Goal: Task Accomplishment & Management: Manage account settings

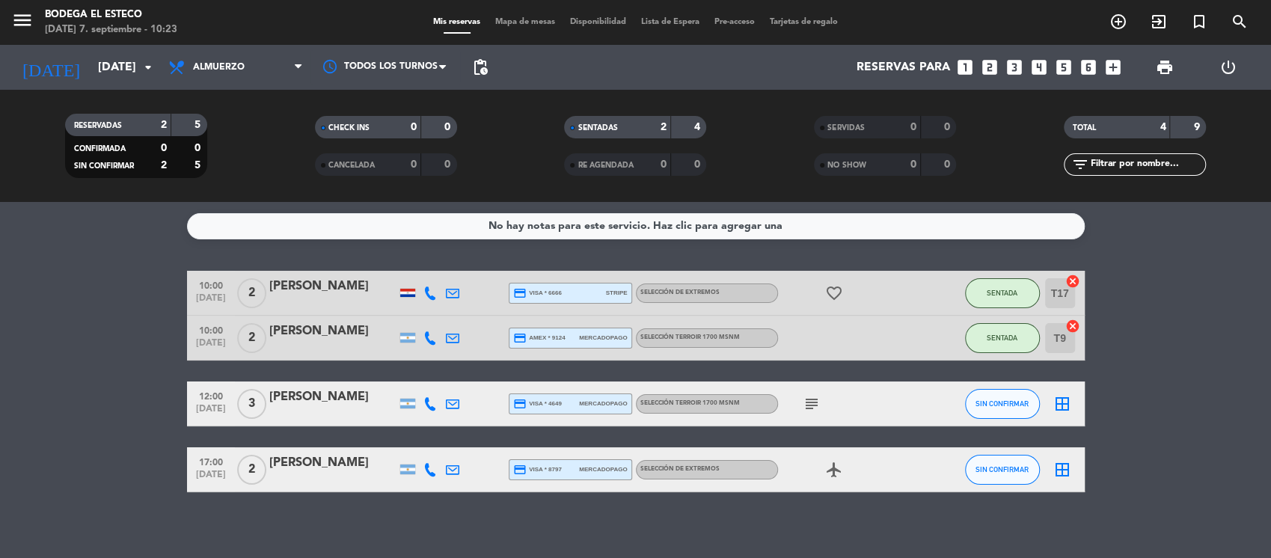
scroll to position [9, 0]
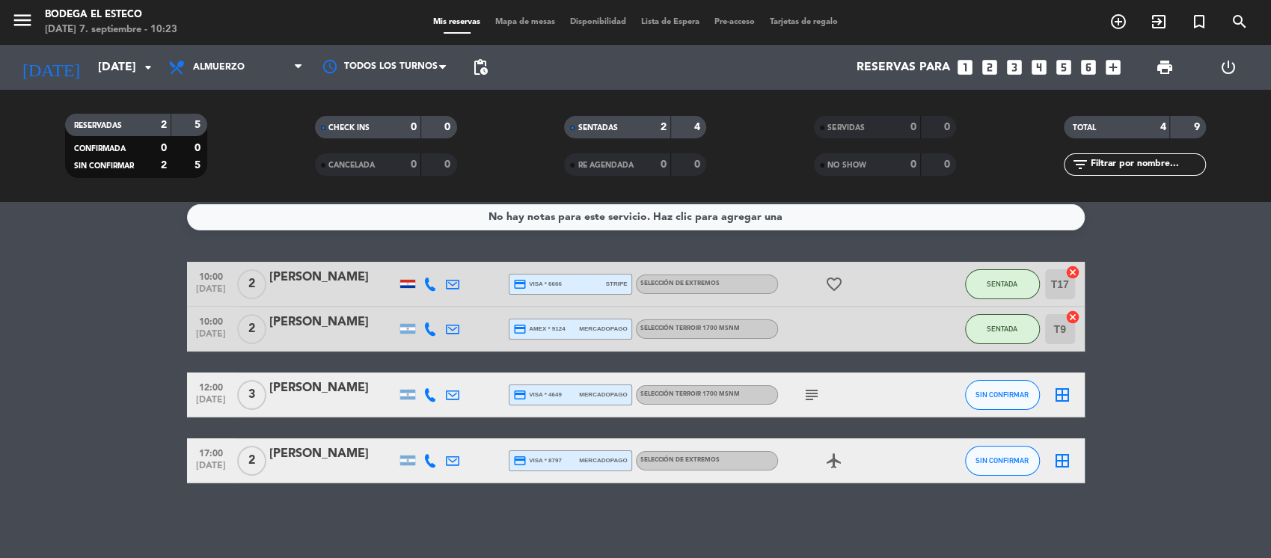
click at [807, 396] on icon "subject" at bounding box center [812, 395] width 18 height 18
click at [439, 390] on div at bounding box center [430, 395] width 22 height 44
click at [428, 392] on icon at bounding box center [429, 394] width 13 height 13
click at [132, 394] on bookings-row "10:00 [DATE] 2 [PERSON_NAME] credit_card visa * 6666 stripe SELECCIÓN DE EXTREM…" at bounding box center [635, 372] width 1271 height 221
click at [102, 70] on input "[DATE]" at bounding box center [170, 67] width 158 height 29
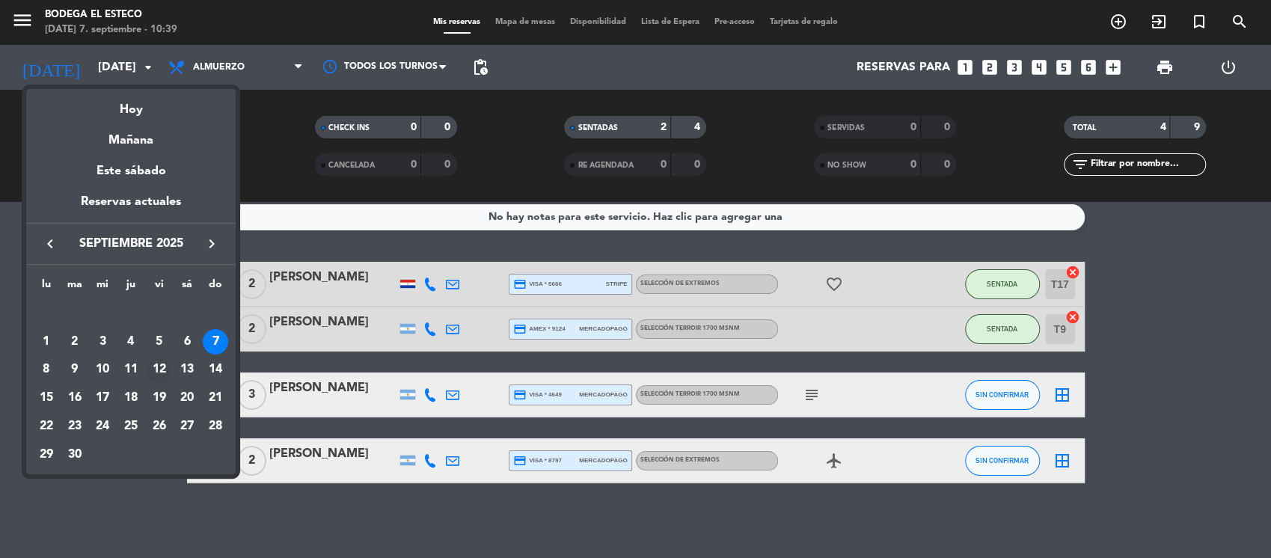
click at [158, 375] on div "12" at bounding box center [159, 370] width 25 height 25
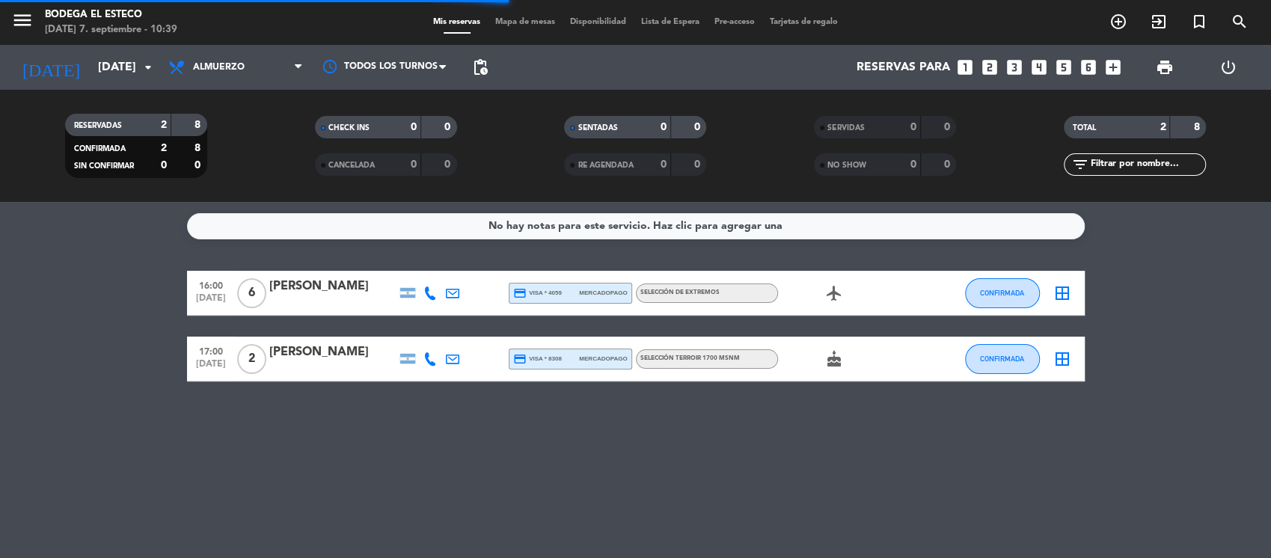
scroll to position [0, 0]
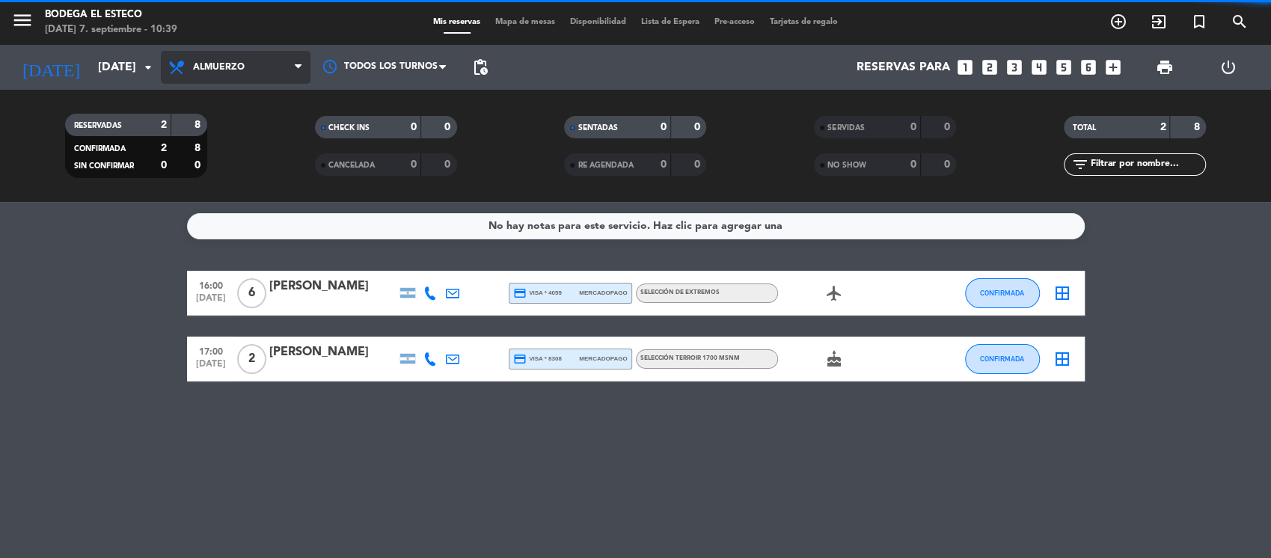
click at [275, 68] on span "Almuerzo" at bounding box center [236, 67] width 150 height 33
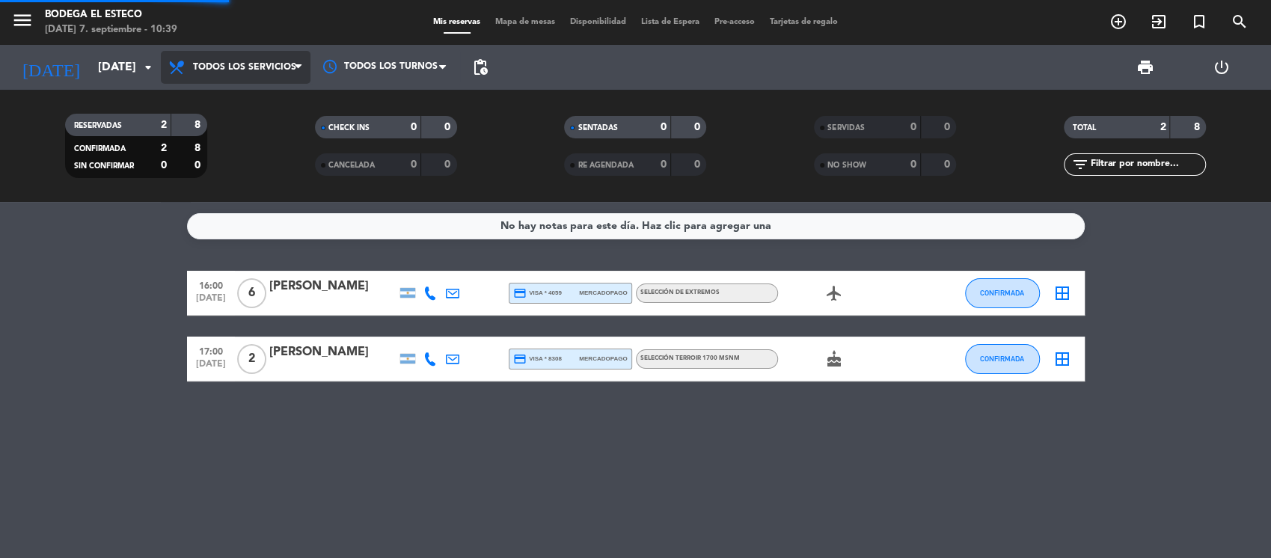
click at [271, 104] on div "menu Bodega El Esteco [DATE] 7. septiembre - 10:39 Mis reservas Mapa de mesas D…" at bounding box center [635, 101] width 1271 height 202
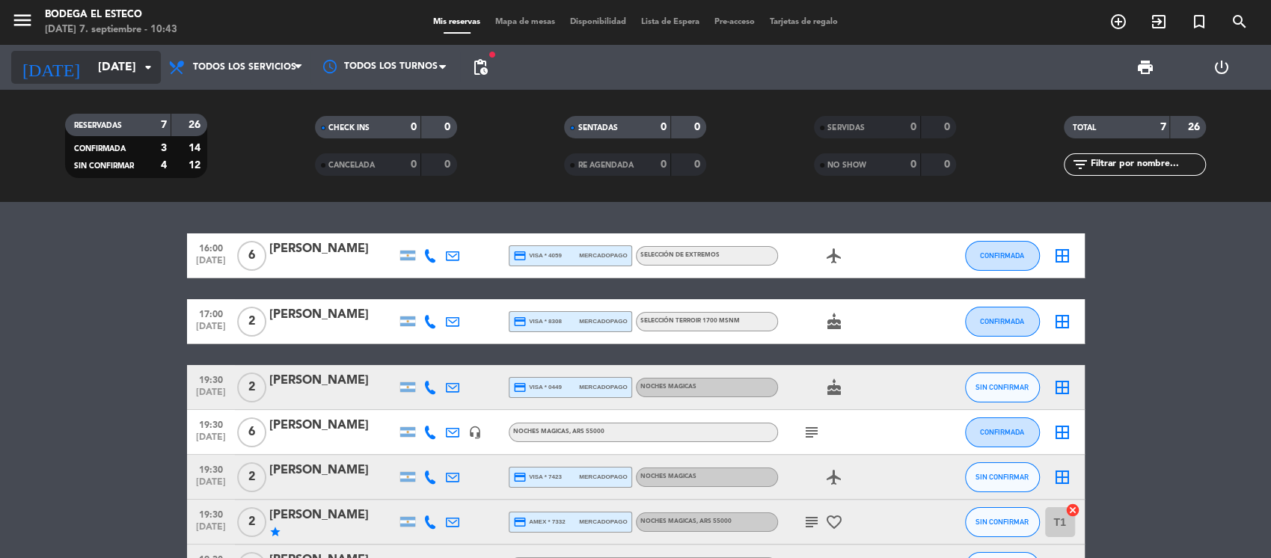
click at [114, 66] on input "[DATE]" at bounding box center [170, 67] width 158 height 29
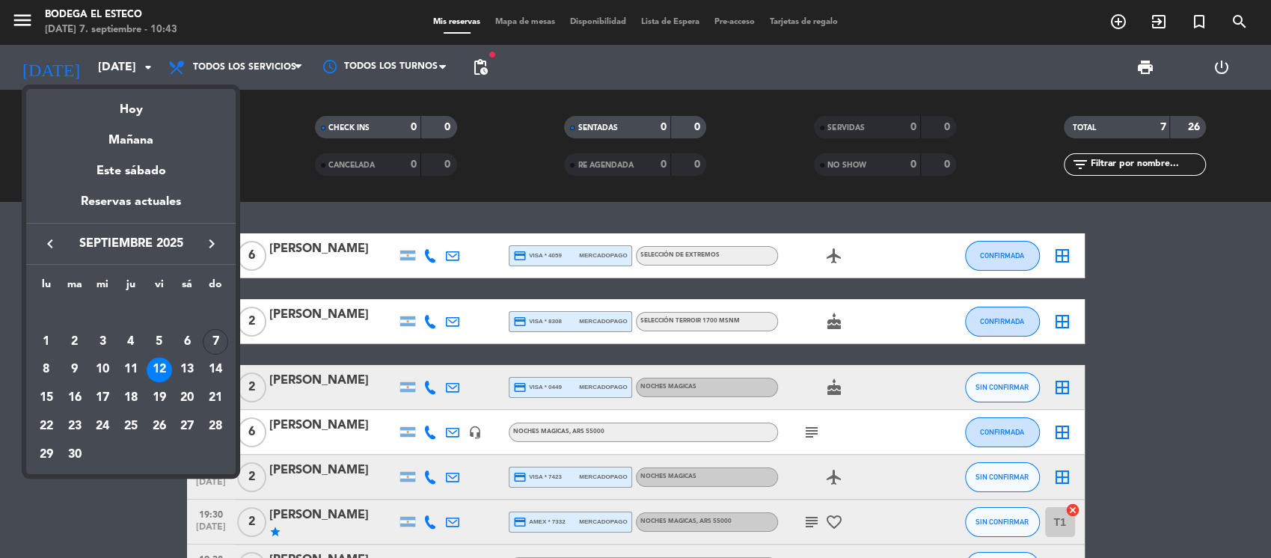
click at [223, 341] on div "7" at bounding box center [215, 341] width 25 height 25
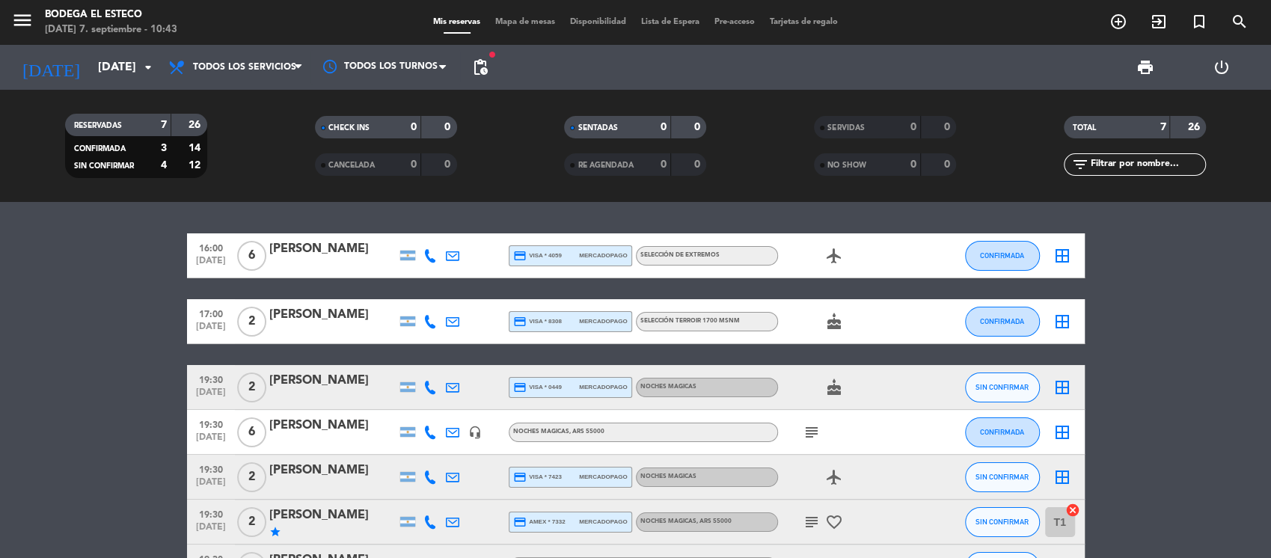
type input "[DATE]"
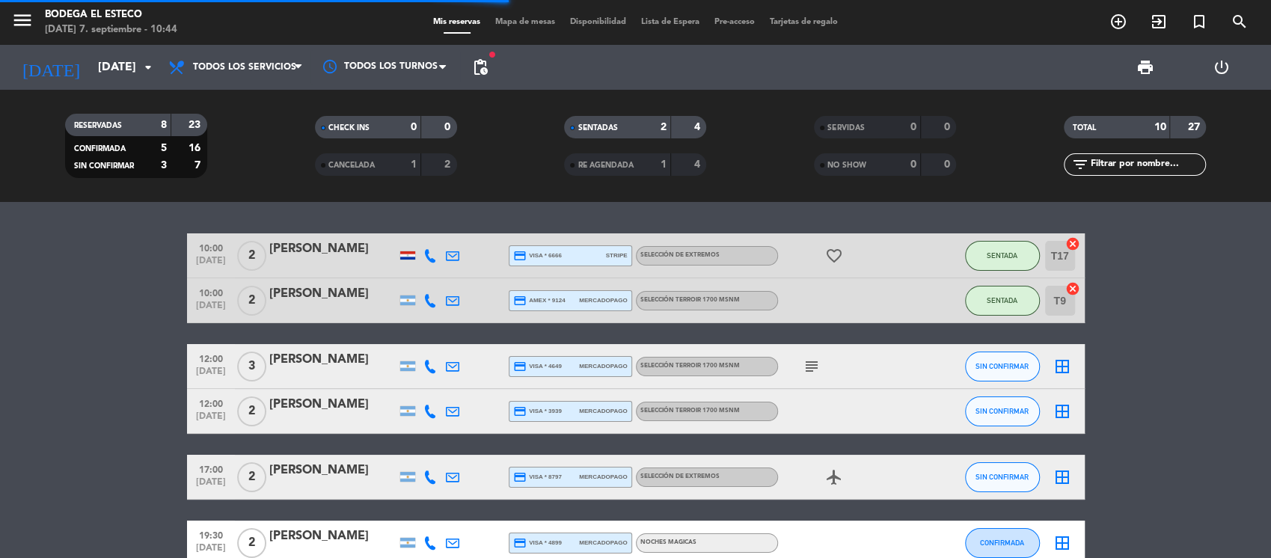
click at [245, 74] on span "Todos los servicios" at bounding box center [236, 67] width 150 height 33
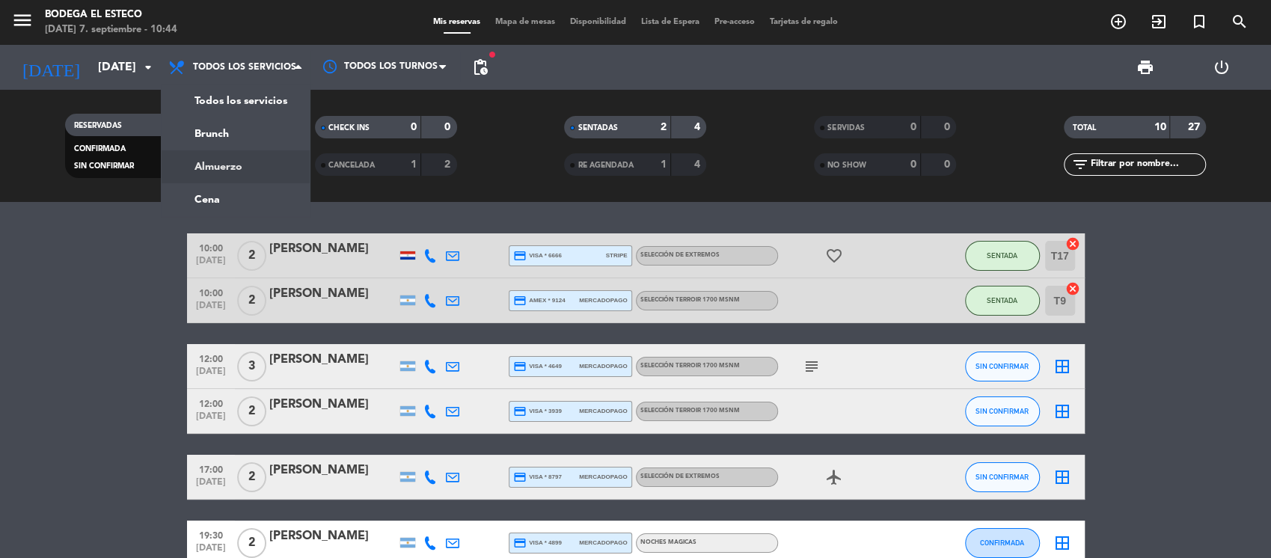
drag, startPoint x: 241, startPoint y: 163, endPoint x: 272, endPoint y: 164, distance: 31.4
click at [241, 164] on div "menu Bodega El Esteco [DATE] 7. septiembre - 10:44 Mis reservas Mapa de mesas D…" at bounding box center [635, 101] width 1271 height 202
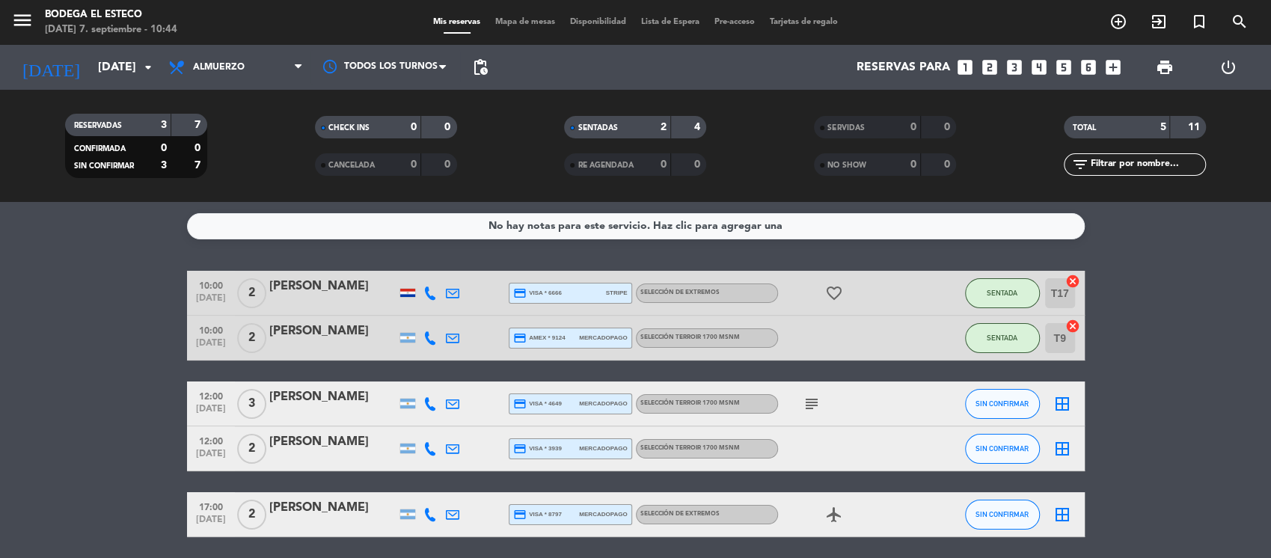
click at [221, 398] on span "12:00" at bounding box center [210, 395] width 37 height 17
click at [209, 440] on span "12:00" at bounding box center [210, 440] width 37 height 17
click at [429, 450] on icon at bounding box center [429, 448] width 13 height 13
click at [133, 417] on bookings-row "10:00 [DATE] 2 [PERSON_NAME] credit_card visa * 6666 stripe SELECCIÓN DE EXTREM…" at bounding box center [635, 404] width 1271 height 266
click at [429, 402] on icon at bounding box center [429, 403] width 13 height 13
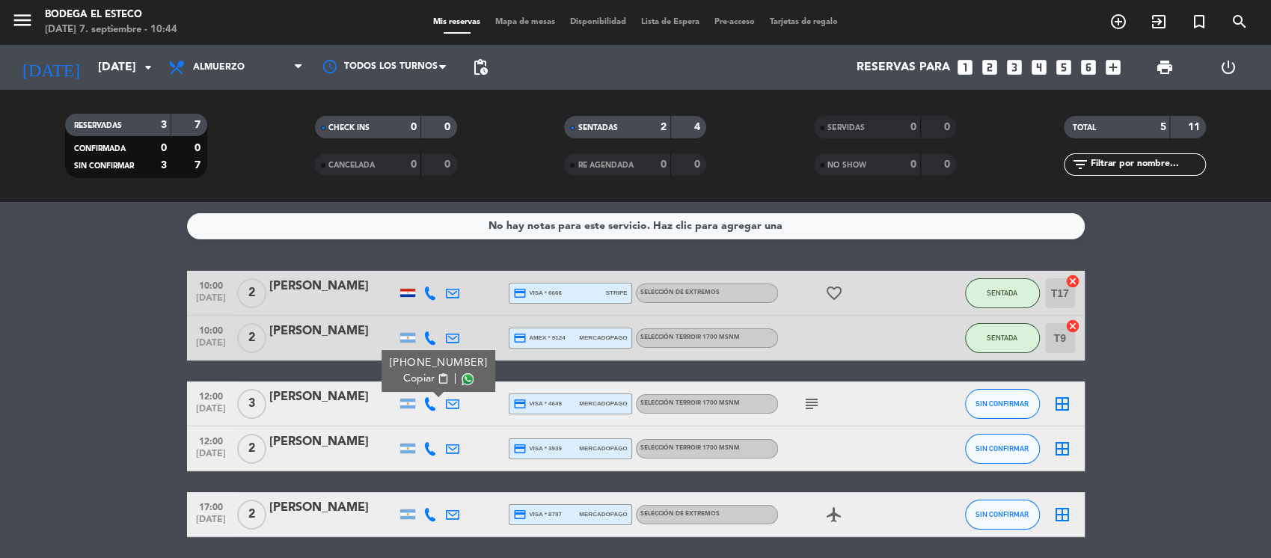
click at [429, 402] on icon at bounding box center [429, 403] width 13 height 13
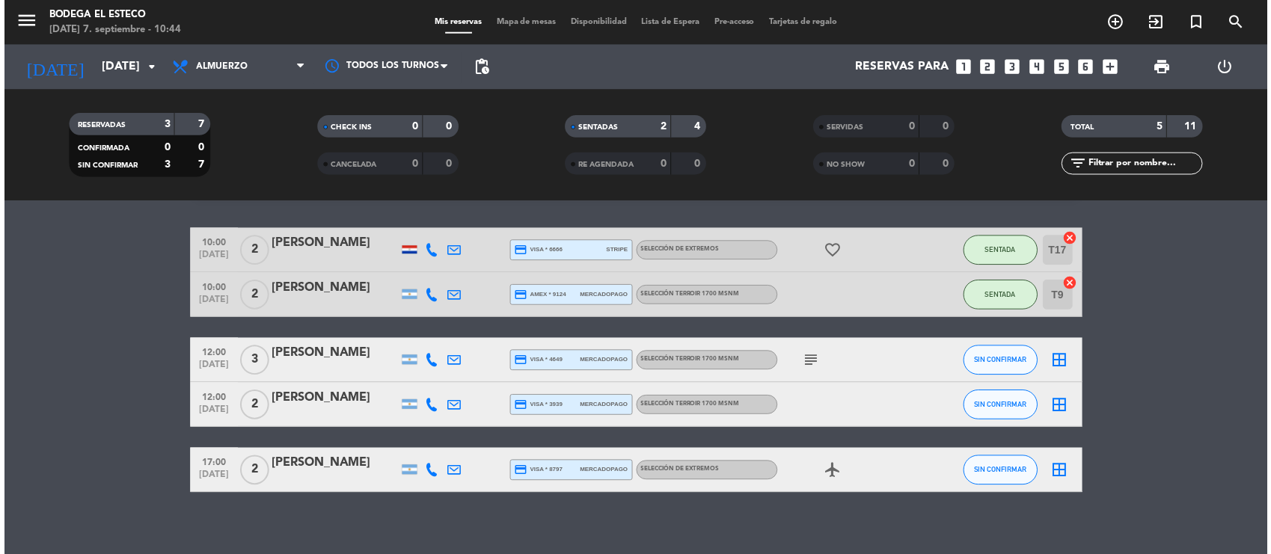
scroll to position [54, 0]
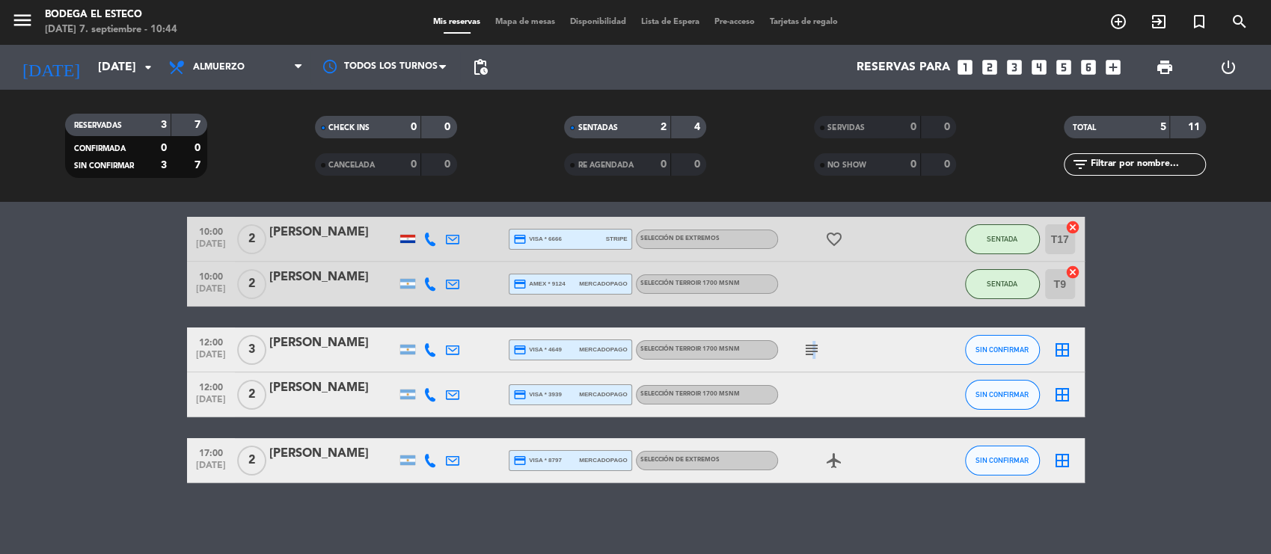
click at [812, 346] on icon "subject" at bounding box center [812, 350] width 18 height 18
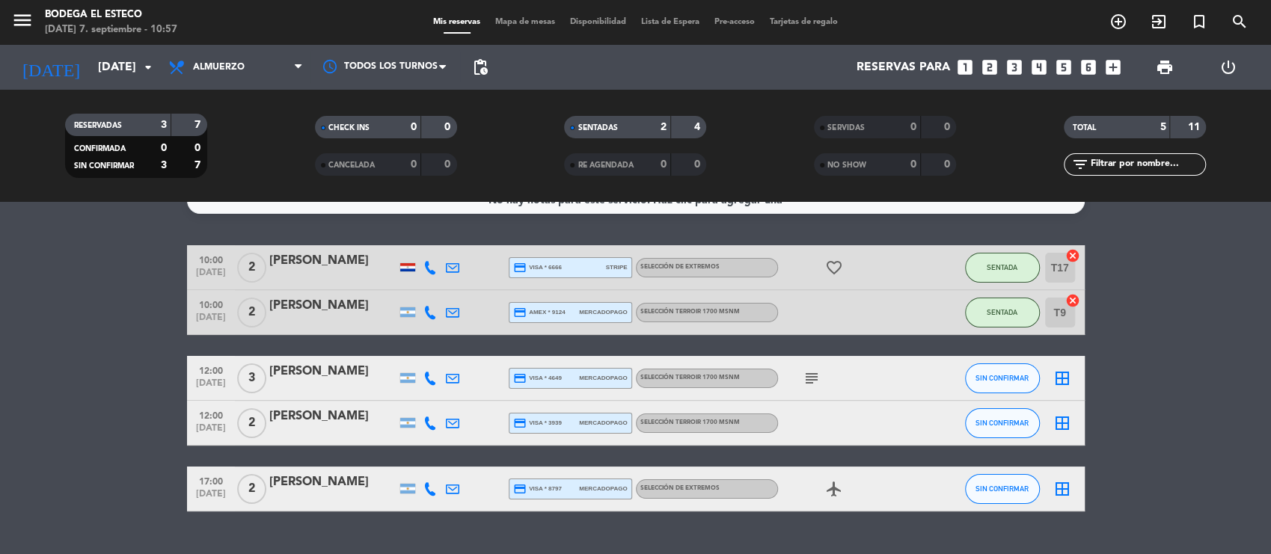
scroll to position [0, 0]
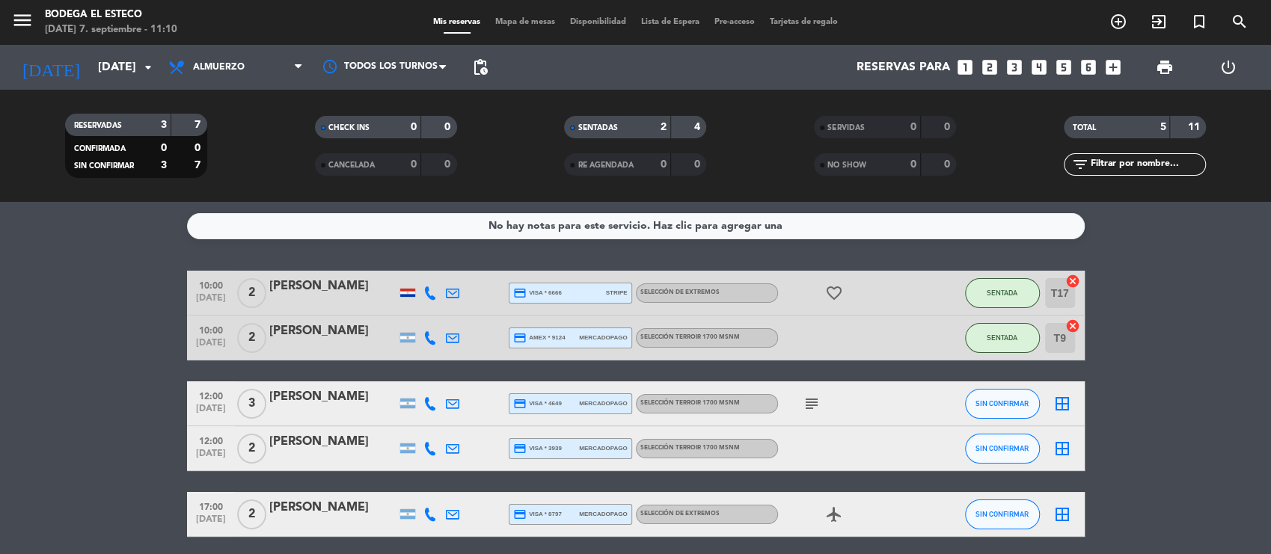
click at [808, 398] on icon "subject" at bounding box center [812, 404] width 18 height 18
click at [806, 400] on icon "subject" at bounding box center [812, 404] width 18 height 18
click at [814, 405] on icon "subject" at bounding box center [812, 404] width 18 height 18
click at [862, 401] on div "subject La mejor experiencia en el esteco!" at bounding box center [845, 403] width 135 height 44
click at [114, 71] on input "[DATE]" at bounding box center [170, 67] width 158 height 29
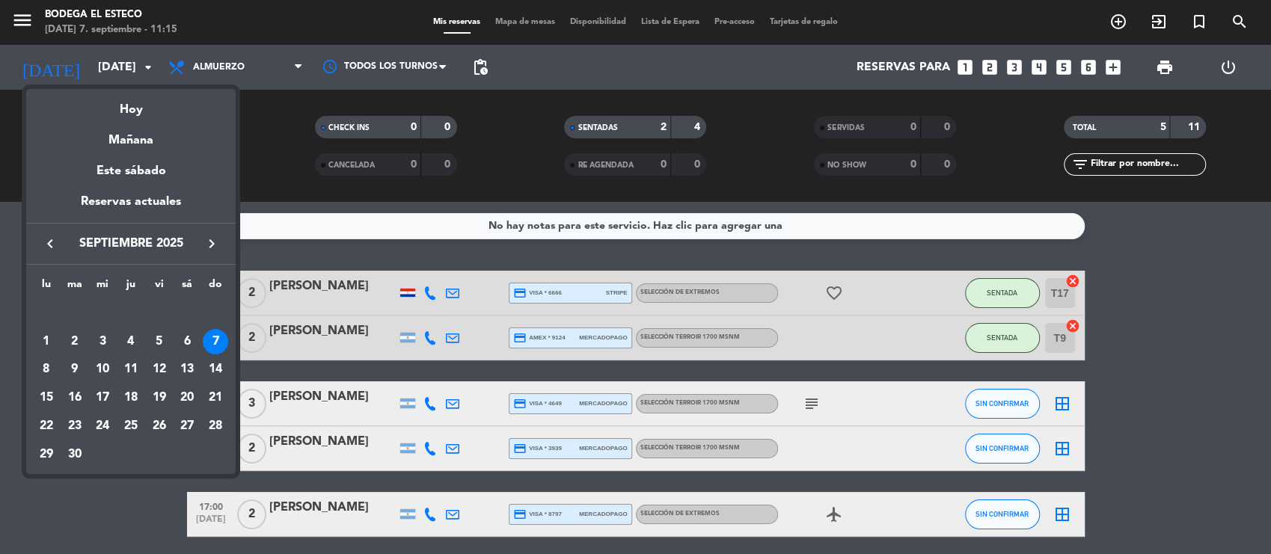
click at [280, 69] on div at bounding box center [635, 277] width 1271 height 554
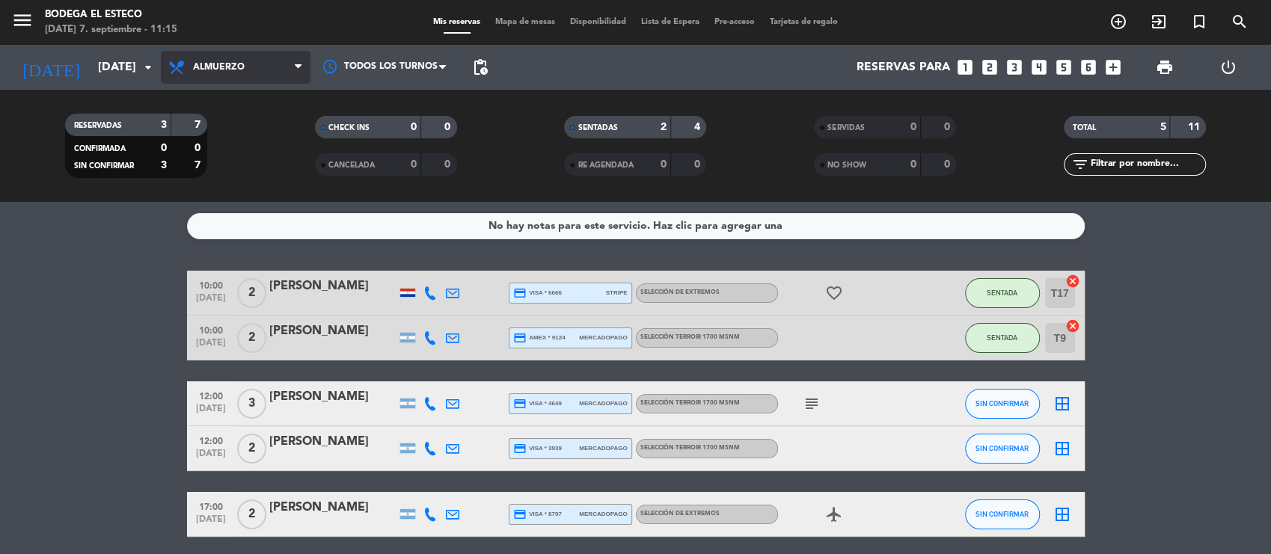
click at [270, 69] on span "Almuerzo" at bounding box center [236, 67] width 150 height 33
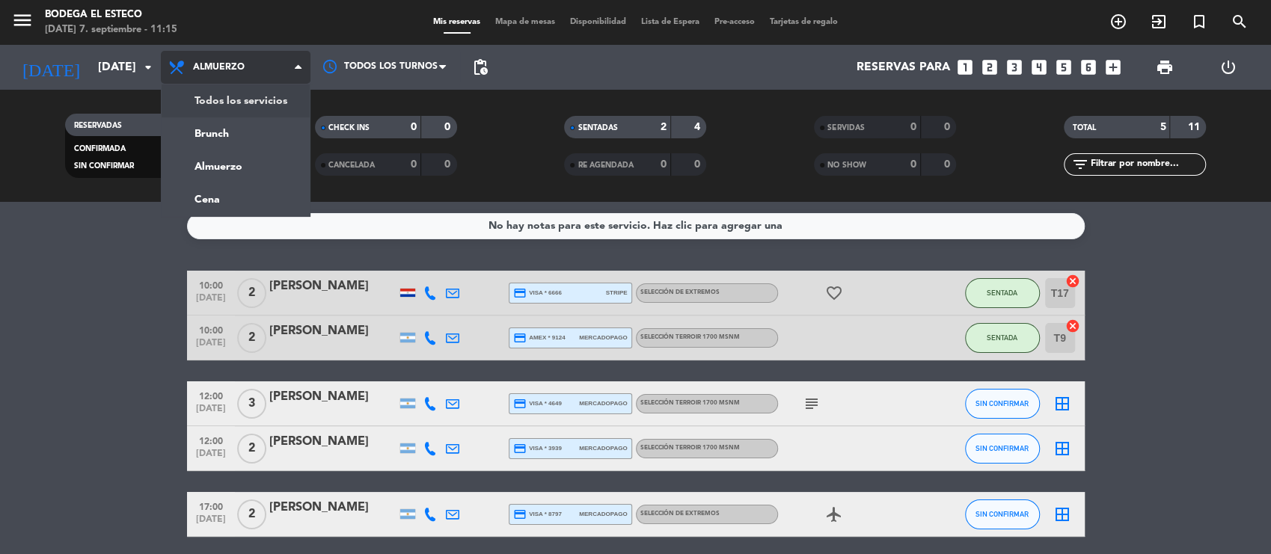
click at [273, 98] on div "menu Bodega El Esteco [DATE] 7. septiembre - 11:15 Mis reservas Mapa de mesas D…" at bounding box center [635, 101] width 1271 height 202
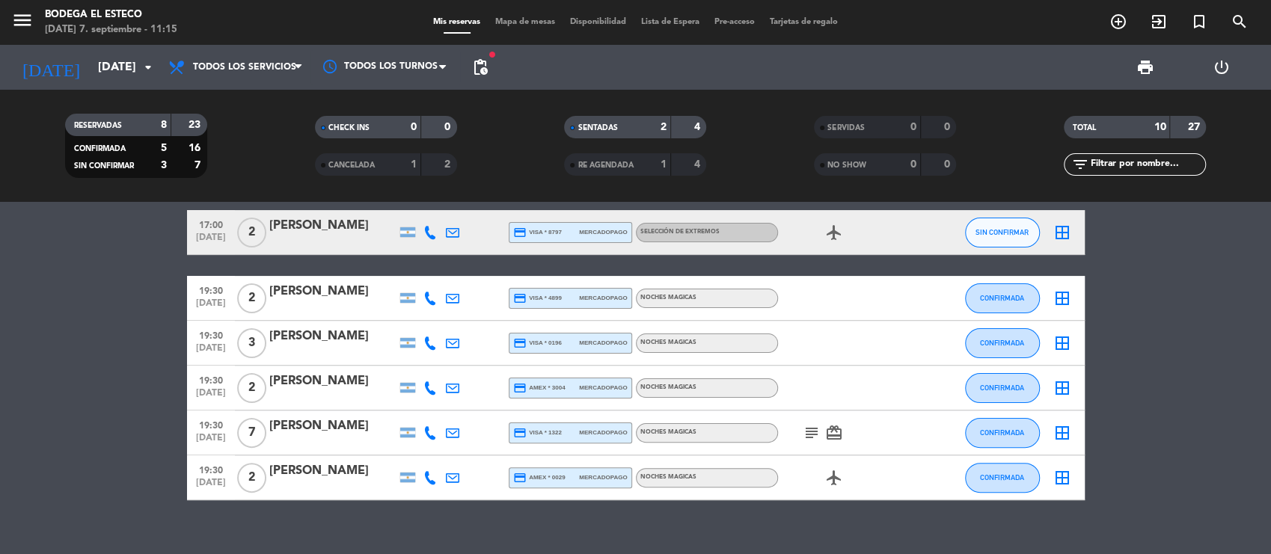
scroll to position [265, 0]
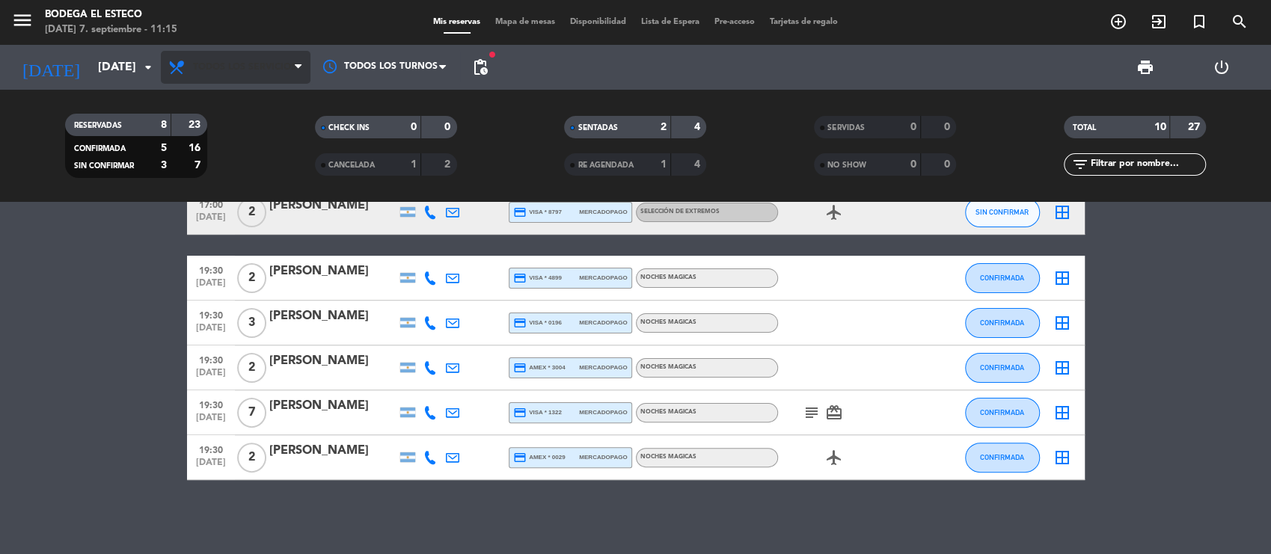
click at [248, 79] on span "Todos los servicios" at bounding box center [236, 67] width 150 height 33
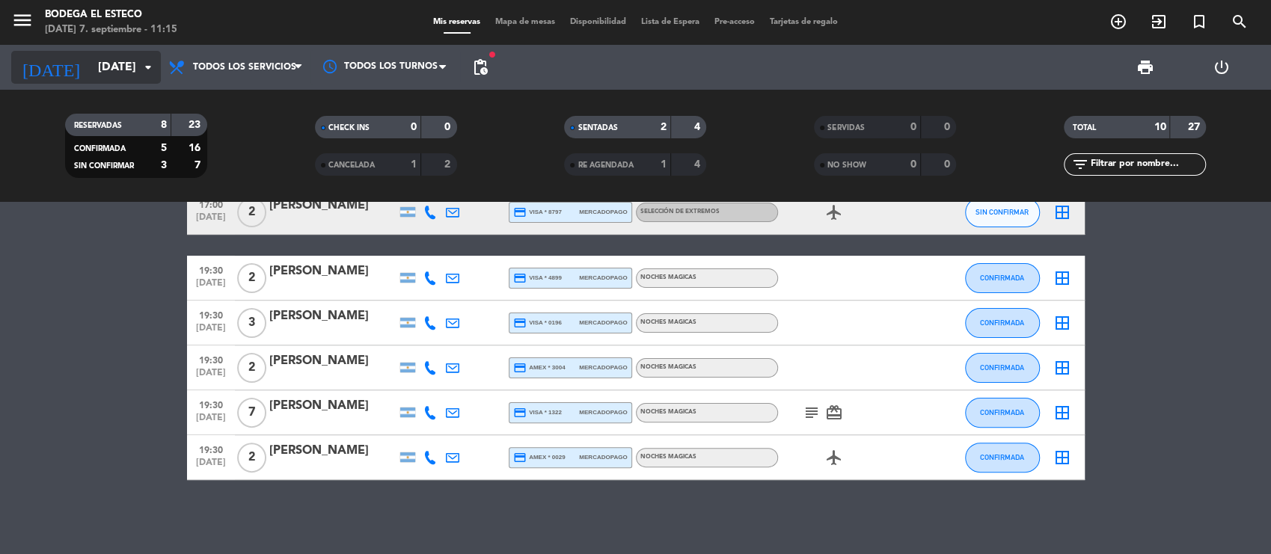
click at [150, 73] on icon "arrow_drop_down" at bounding box center [148, 67] width 18 height 18
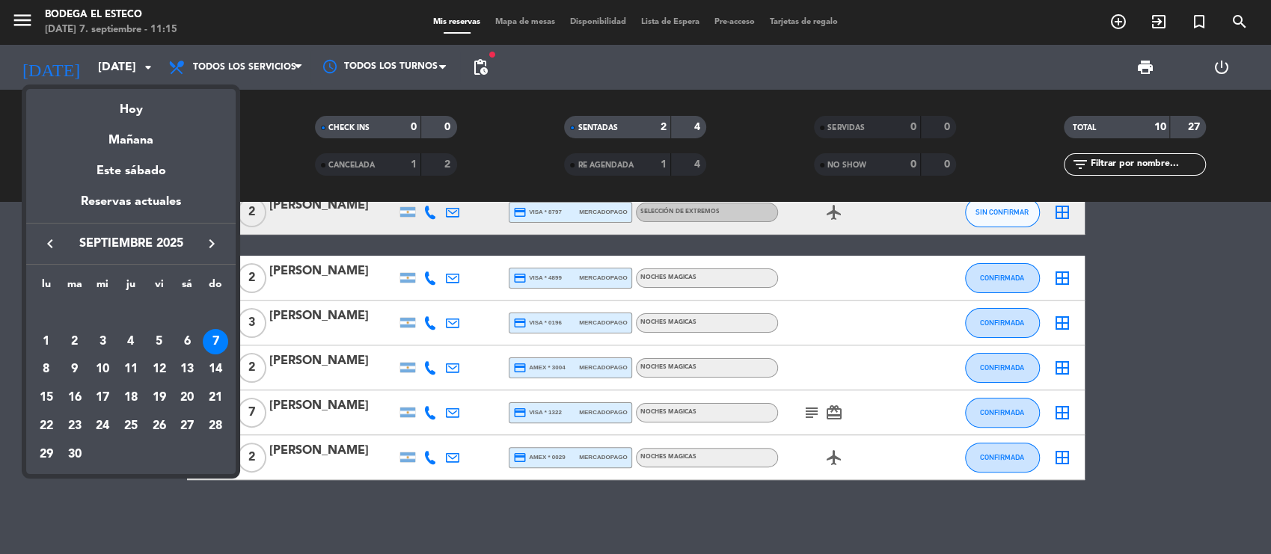
click at [240, 76] on div at bounding box center [635, 277] width 1271 height 554
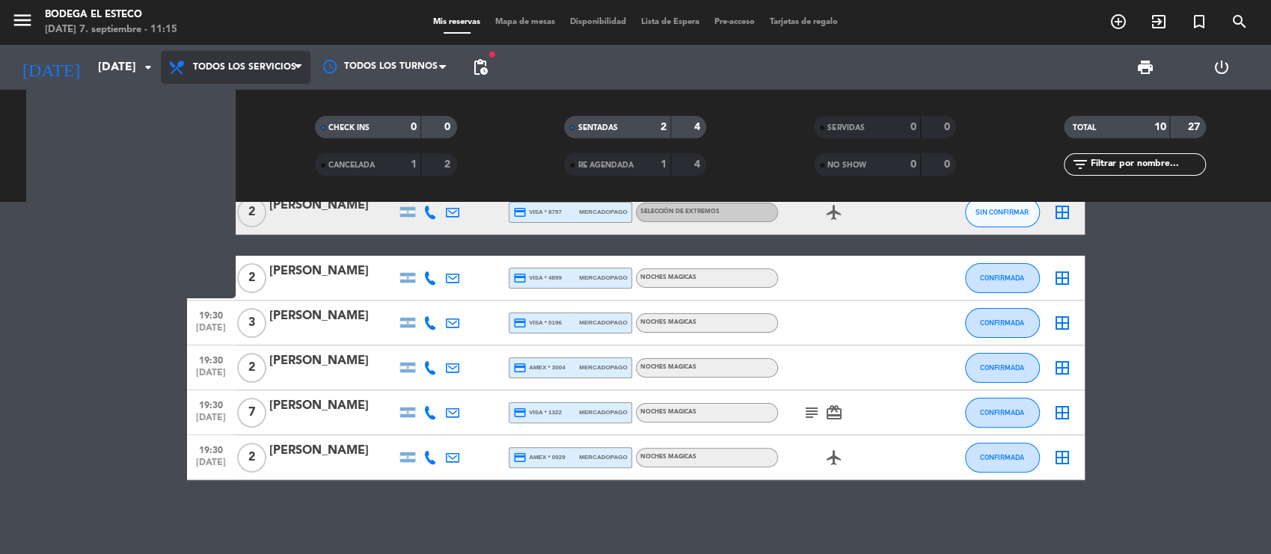
click at [257, 68] on span "Todos los servicios" at bounding box center [244, 67] width 103 height 10
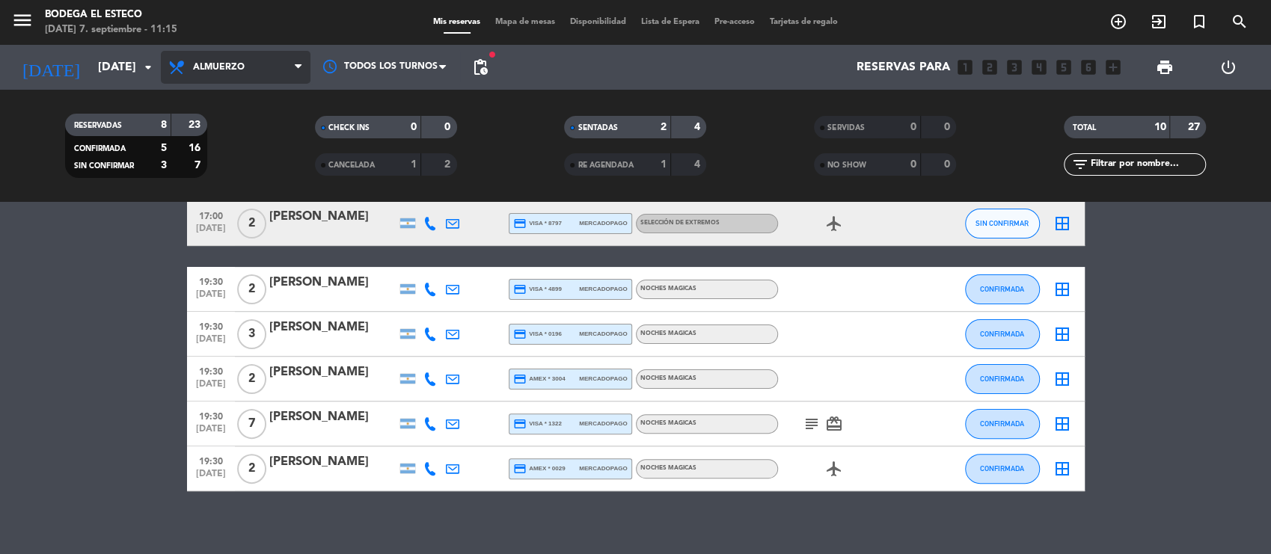
click at [258, 161] on div "menu Bodega El Esteco [DATE] 7. septiembre - 11:15 Mis reservas Mapa de mesas D…" at bounding box center [635, 101] width 1271 height 202
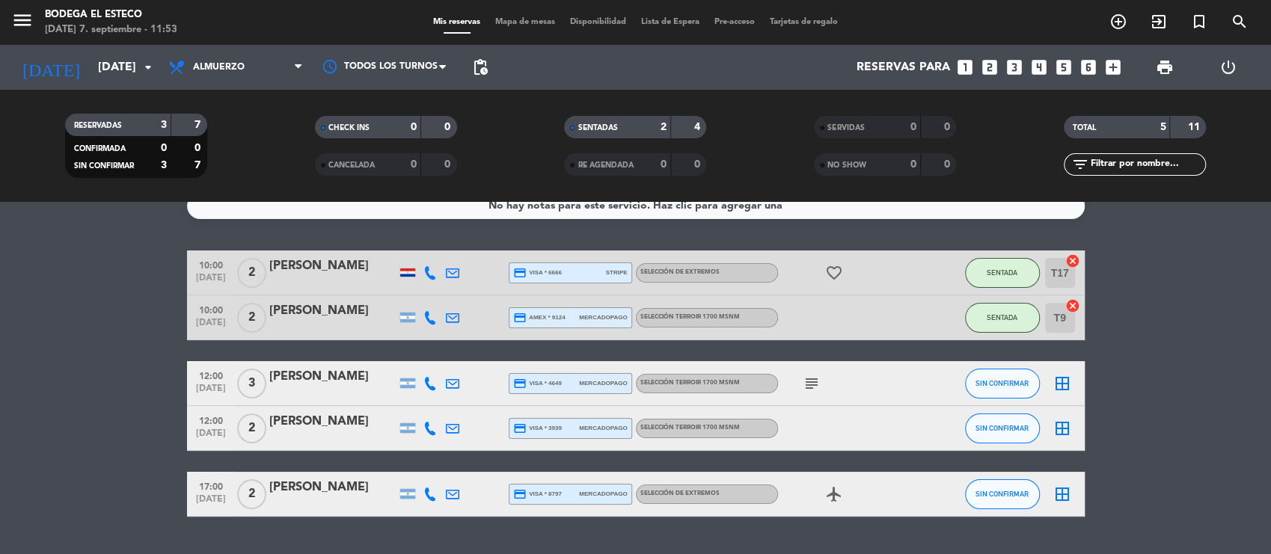
scroll to position [0, 0]
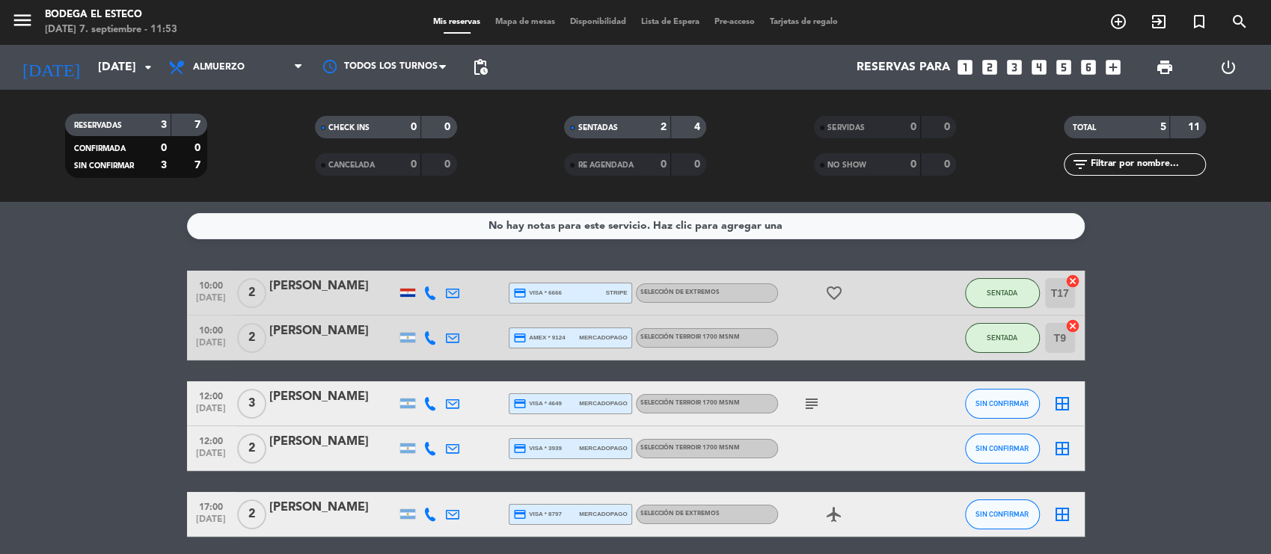
click at [812, 404] on icon "subject" at bounding box center [812, 404] width 18 height 18
click at [1019, 392] on button "SIN CONFIRMAR" at bounding box center [1002, 404] width 75 height 30
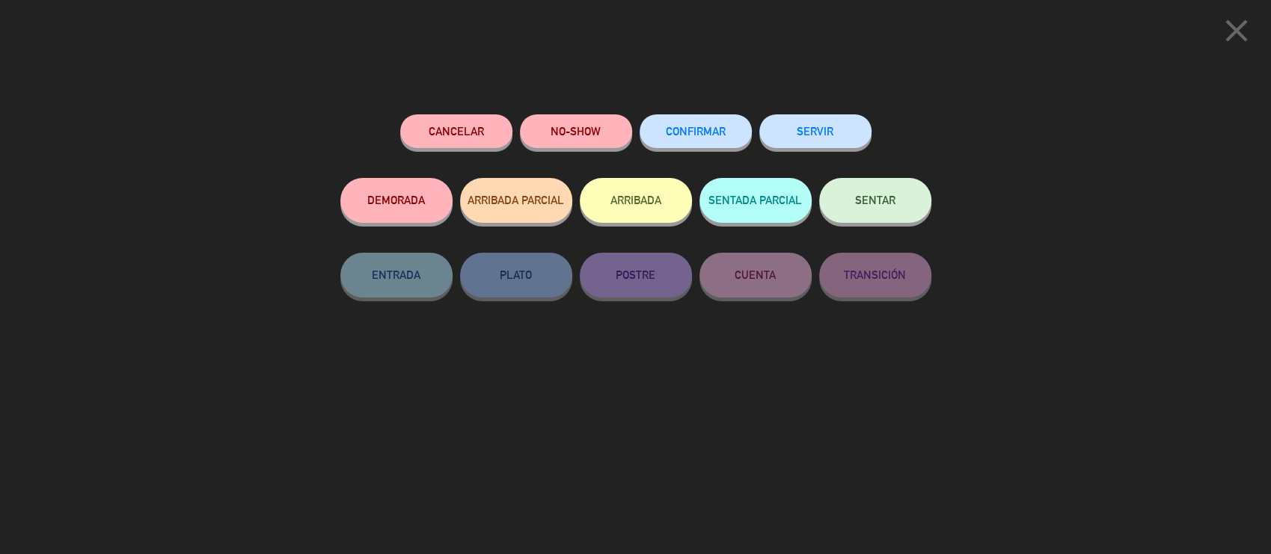
click at [904, 195] on button "SENTAR" at bounding box center [875, 200] width 112 height 45
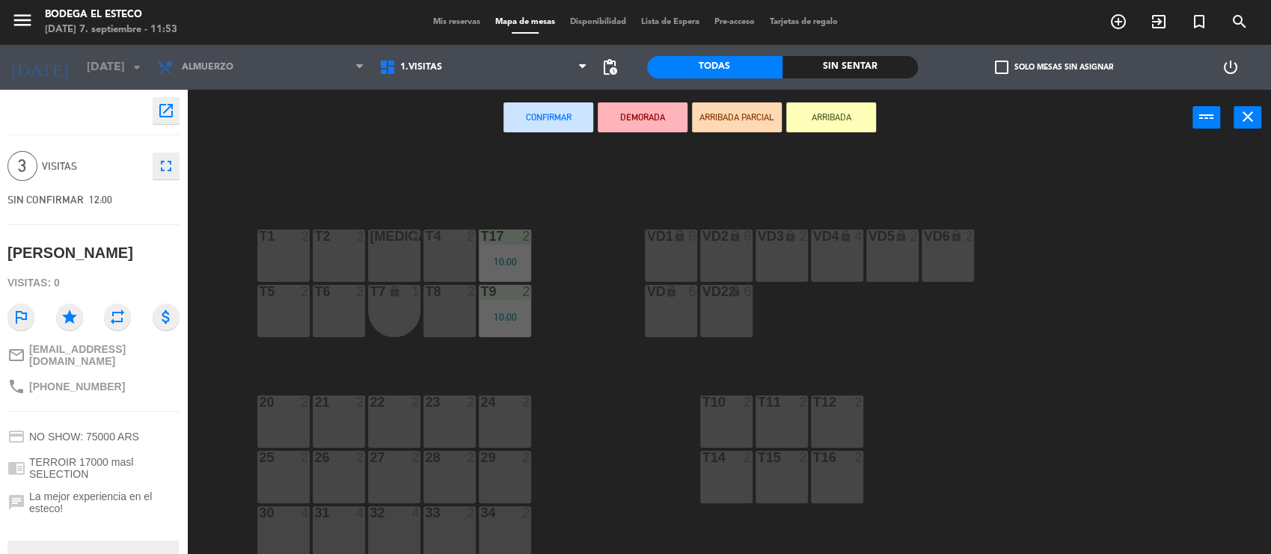
click at [336, 251] on div "T2 2" at bounding box center [339, 256] width 52 height 52
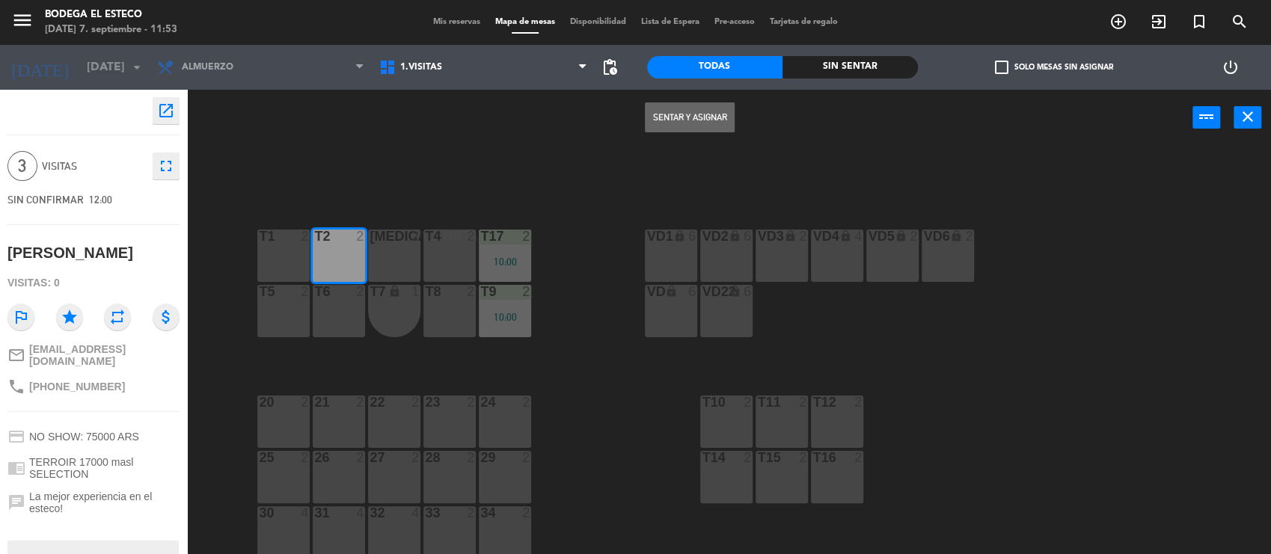
click at [708, 108] on button "Sentar y Asignar" at bounding box center [690, 117] width 90 height 30
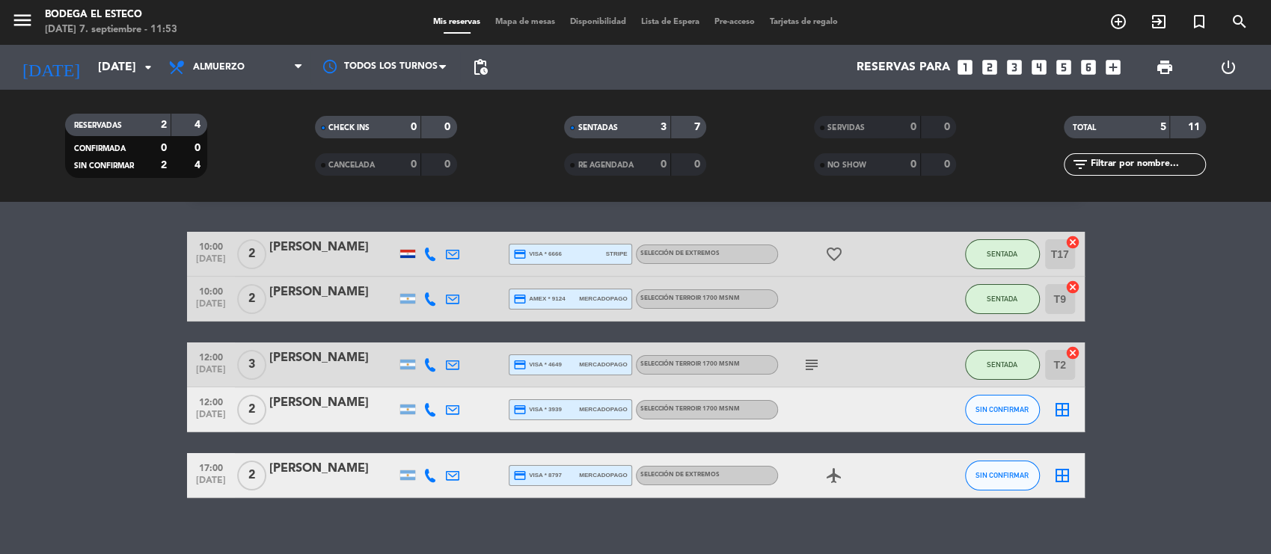
scroll to position [57, 0]
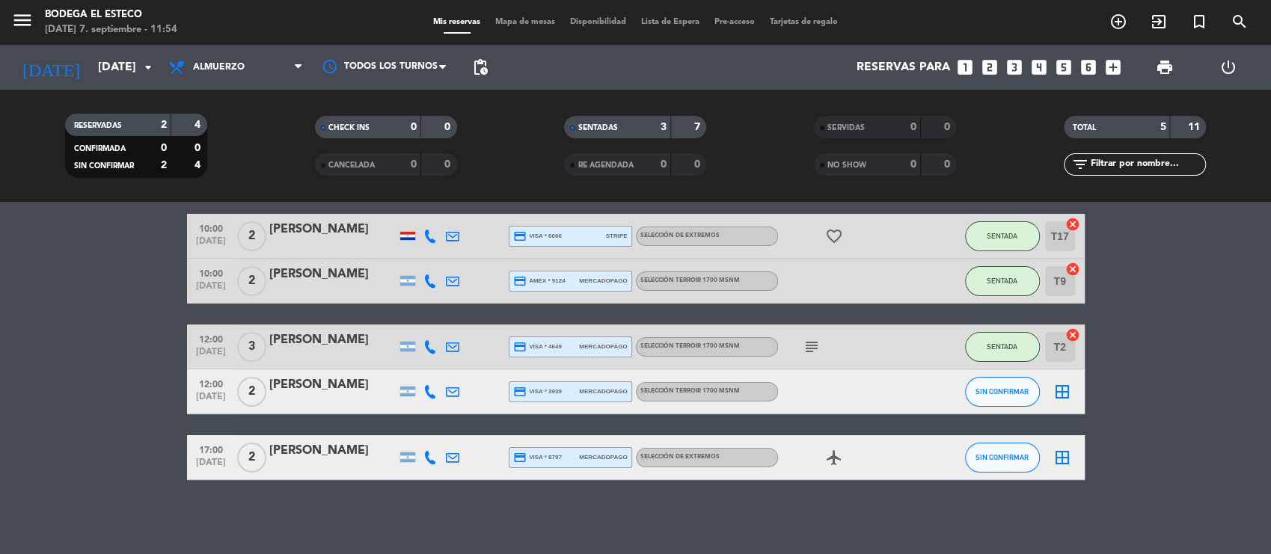
click at [450, 352] on icon at bounding box center [452, 346] width 13 height 13
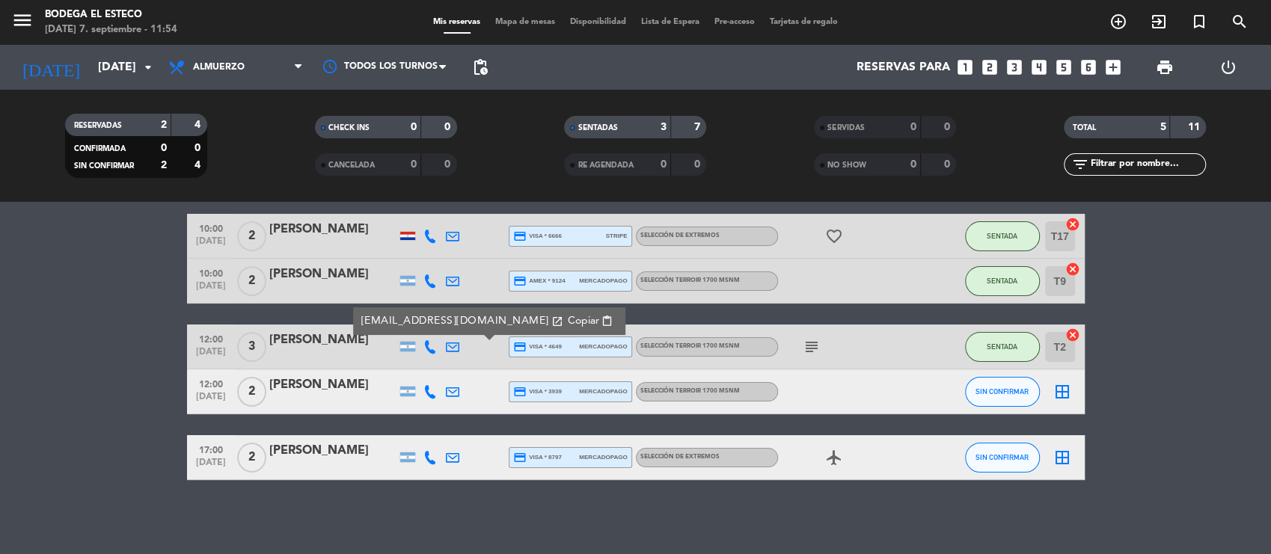
drag, startPoint x: 535, startPoint y: 324, endPoint x: 506, endPoint y: 387, distance: 70.0
click at [601, 324] on span "content_paste" at bounding box center [606, 321] width 11 height 11
click at [1197, 337] on bookings-row "10:00 [DATE] 2 [PERSON_NAME] credit_card visa * 6666 stripe SELECCIÓN DE EXTREM…" at bounding box center [635, 347] width 1271 height 266
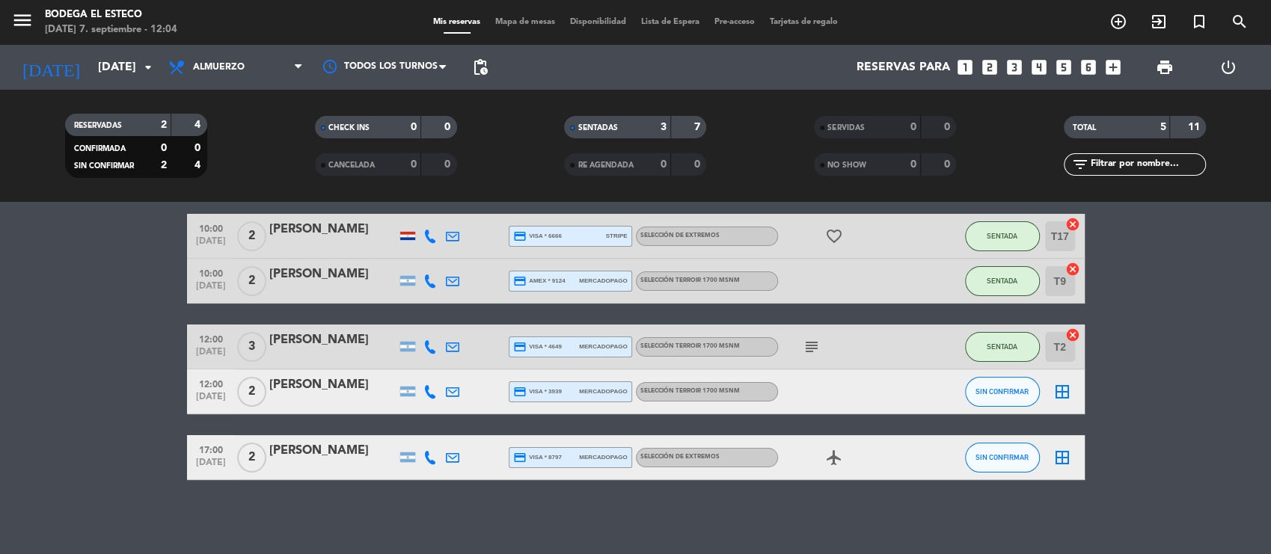
click at [353, 381] on div "[PERSON_NAME]" at bounding box center [332, 384] width 127 height 19
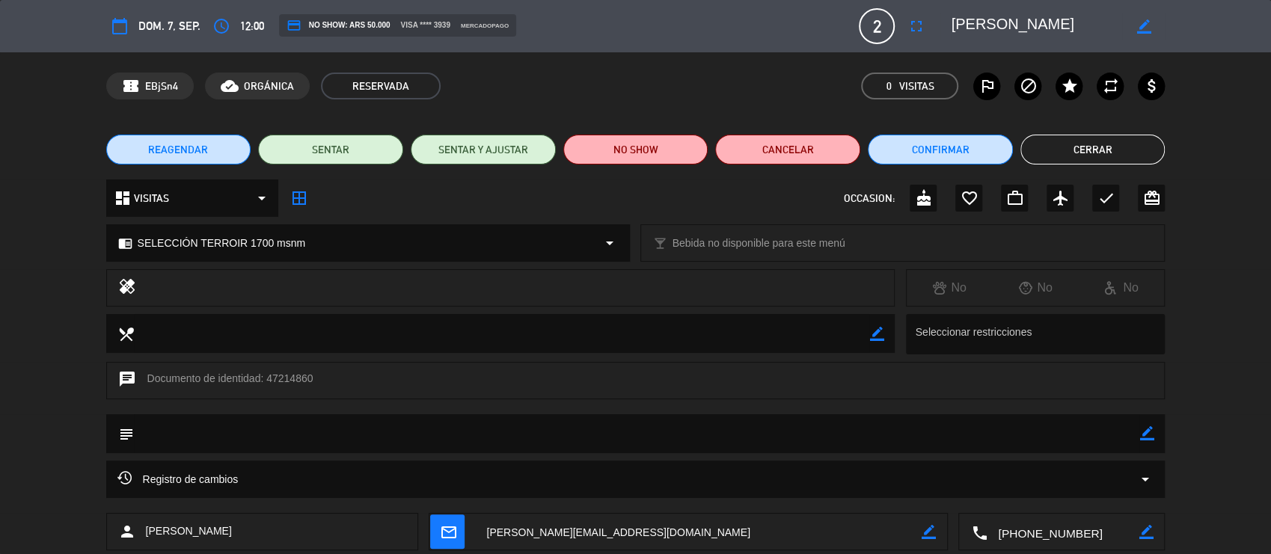
click at [1069, 150] on button "Cerrar" at bounding box center [1092, 150] width 145 height 30
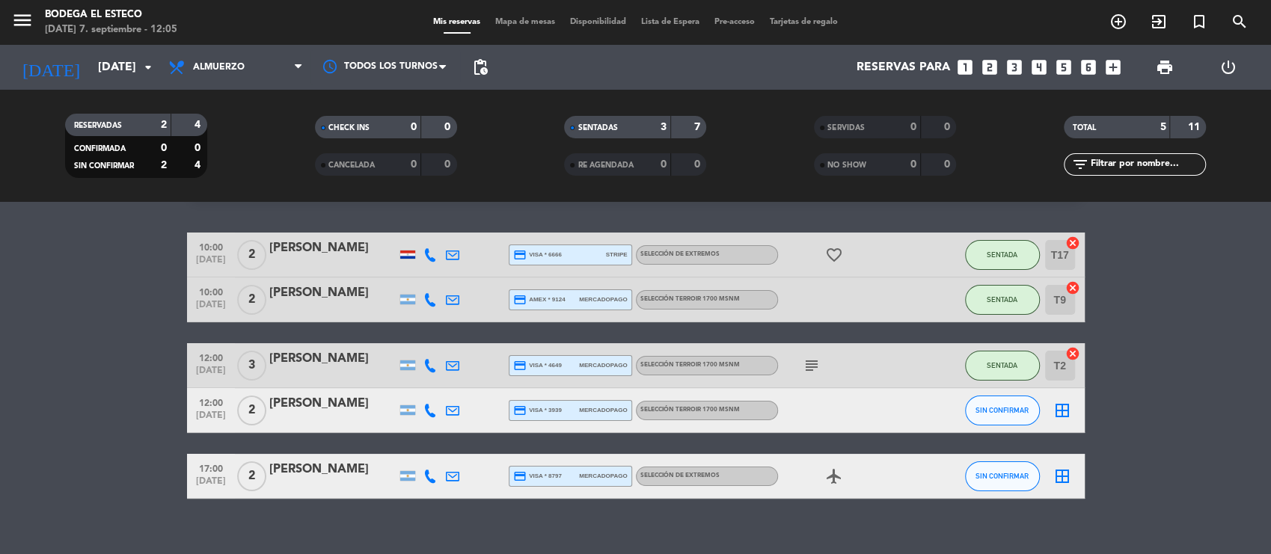
scroll to position [57, 0]
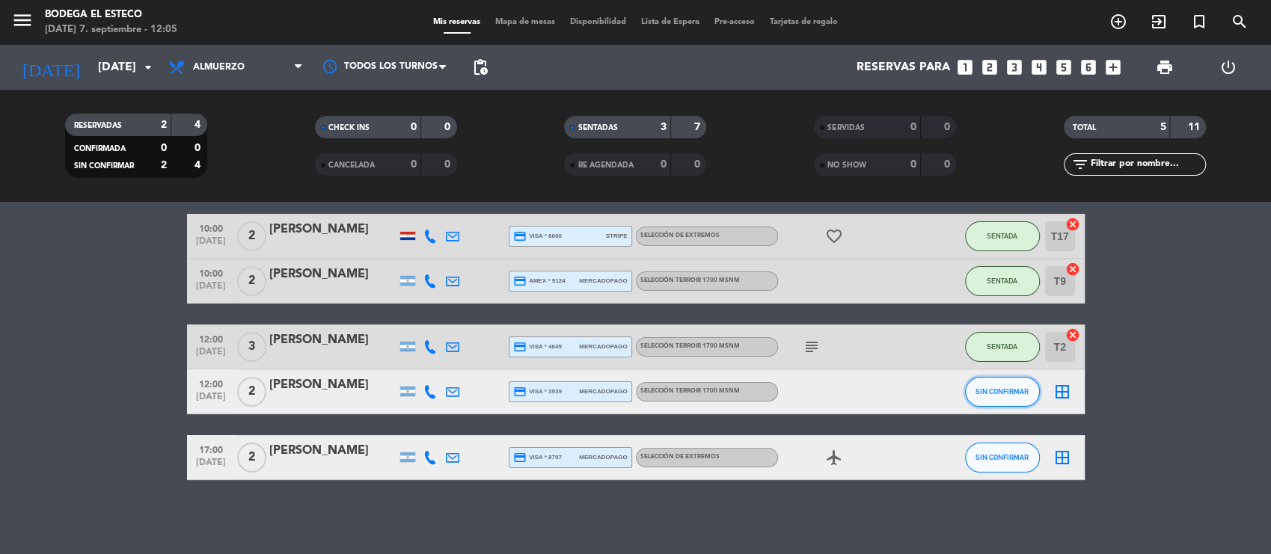
click at [1005, 392] on span "SIN CONFIRMAR" at bounding box center [1001, 391] width 53 height 8
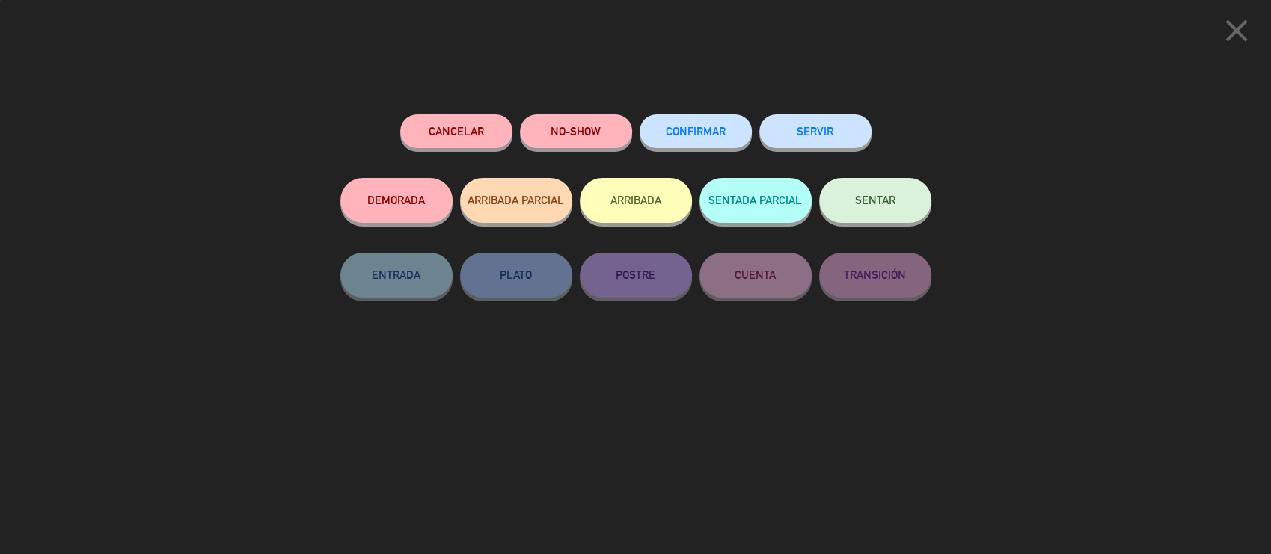
click at [898, 211] on button "SENTAR" at bounding box center [875, 200] width 112 height 45
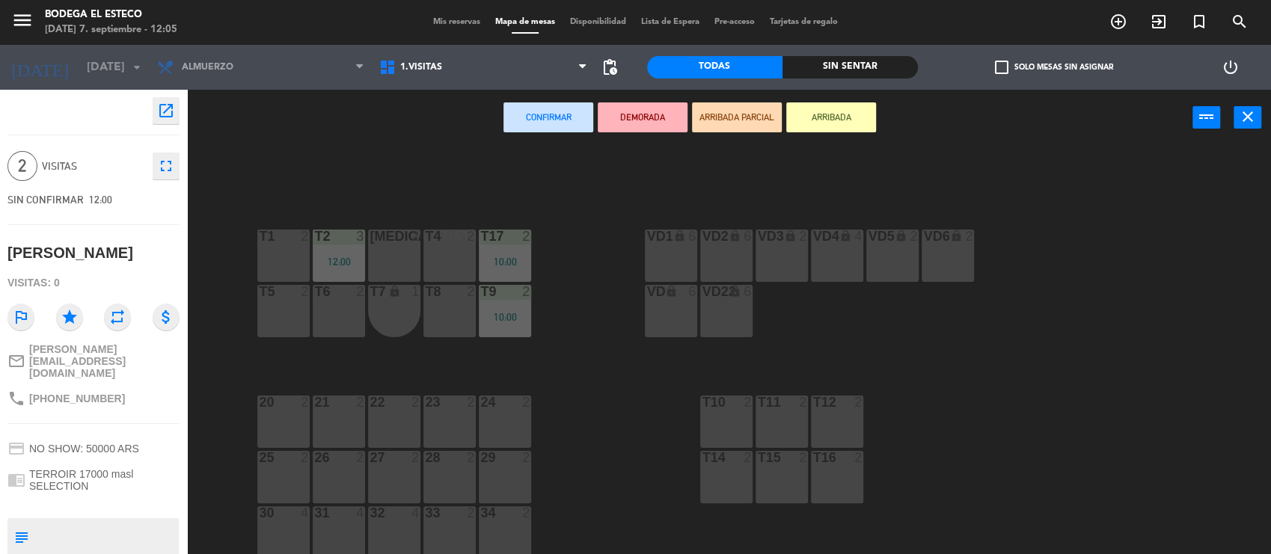
click at [381, 246] on div "[MEDICAL_DATA] 2" at bounding box center [394, 256] width 52 height 52
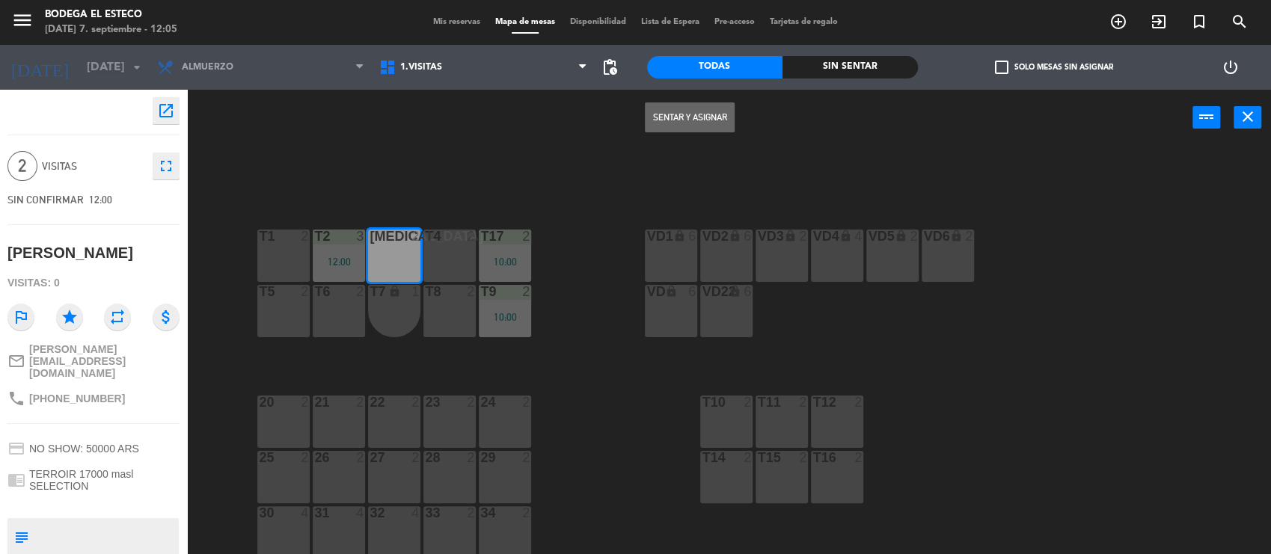
click at [659, 125] on button "Sentar y Asignar" at bounding box center [690, 117] width 90 height 30
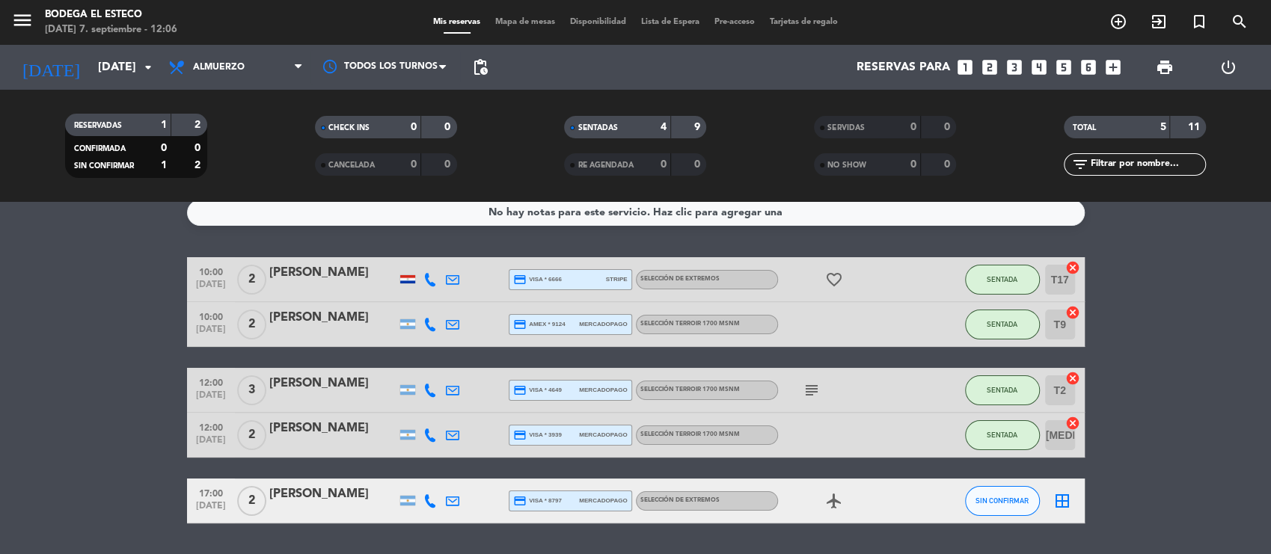
scroll to position [57, 0]
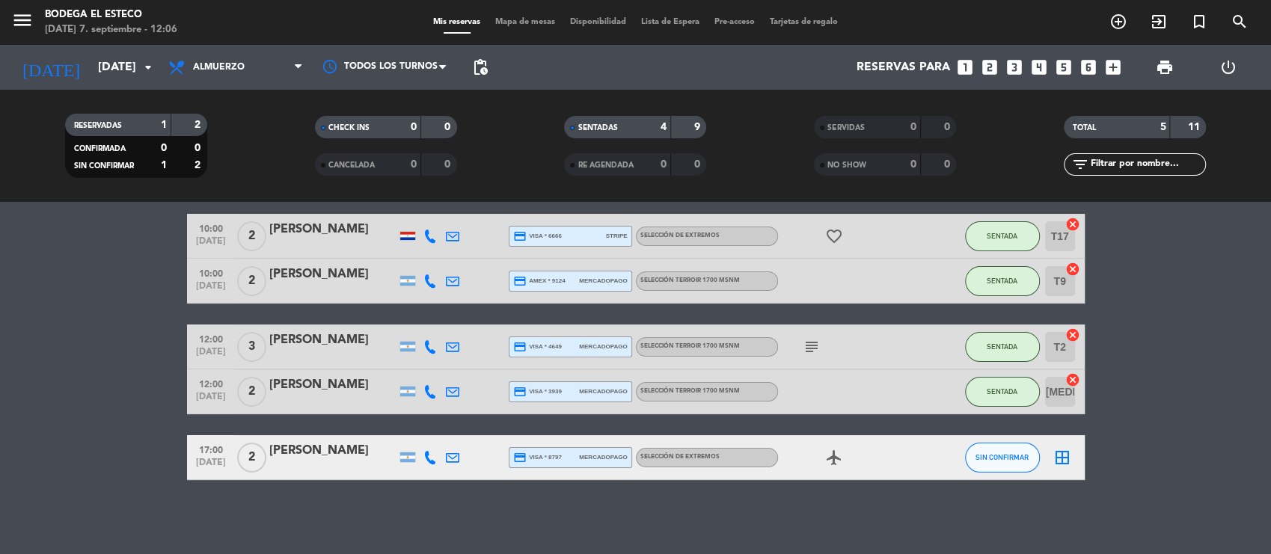
click at [450, 343] on icon at bounding box center [452, 346] width 13 height 13
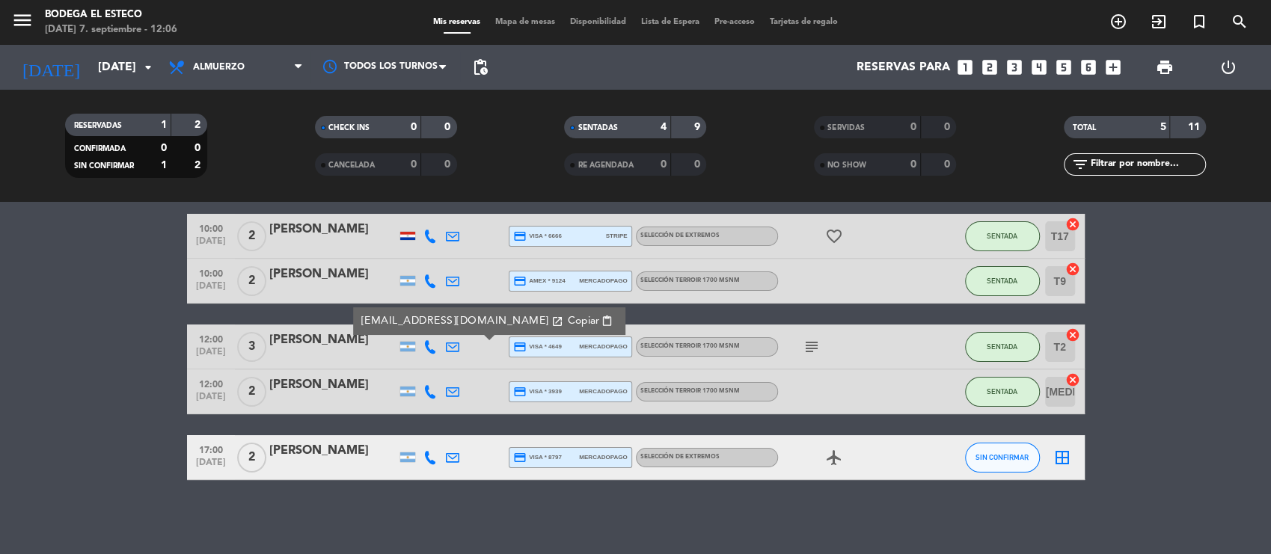
drag, startPoint x: 444, startPoint y: 405, endPoint x: 447, endPoint y: 391, distance: 14.0
click at [444, 404] on div at bounding box center [452, 392] width 22 height 44
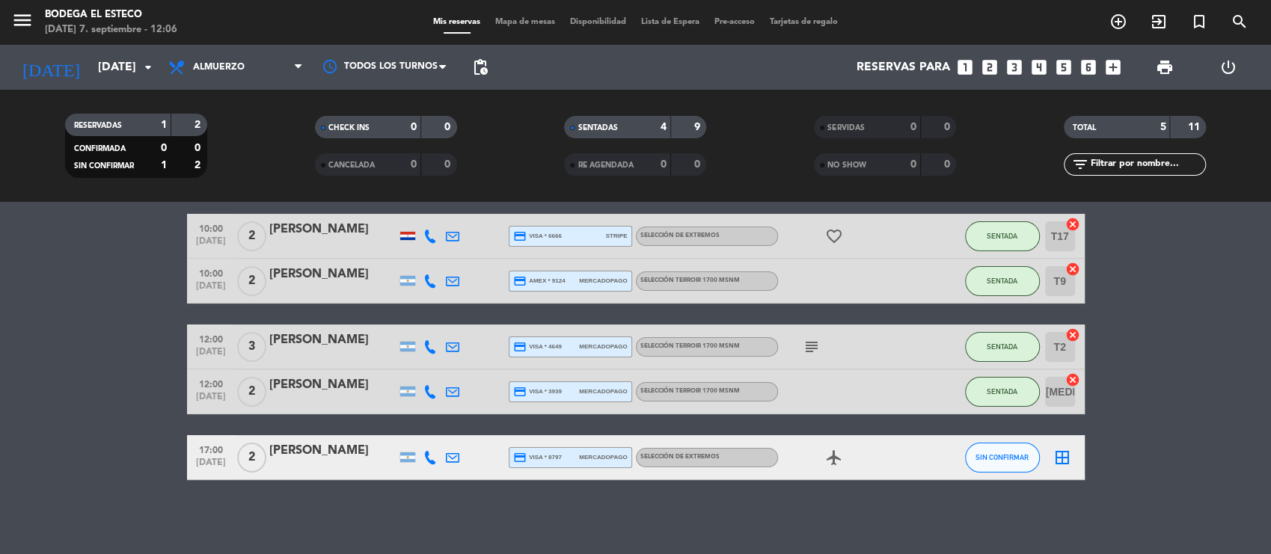
click at [447, 390] on icon at bounding box center [452, 391] width 13 height 13
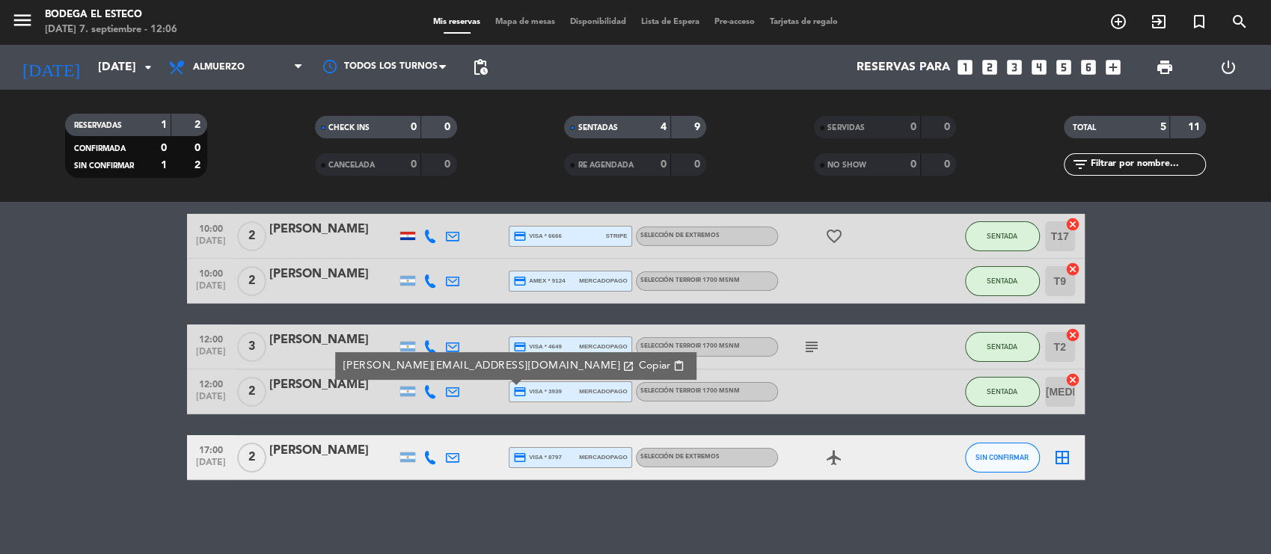
click at [672, 364] on span "content_paste" at bounding box center [677, 366] width 11 height 11
click at [426, 352] on div "[PERSON_NAME][EMAIL_ADDRESS][DOMAIN_NAME] open_in_new Copiar content_paste" at bounding box center [515, 366] width 361 height 28
click at [426, 348] on icon at bounding box center [429, 346] width 13 height 13
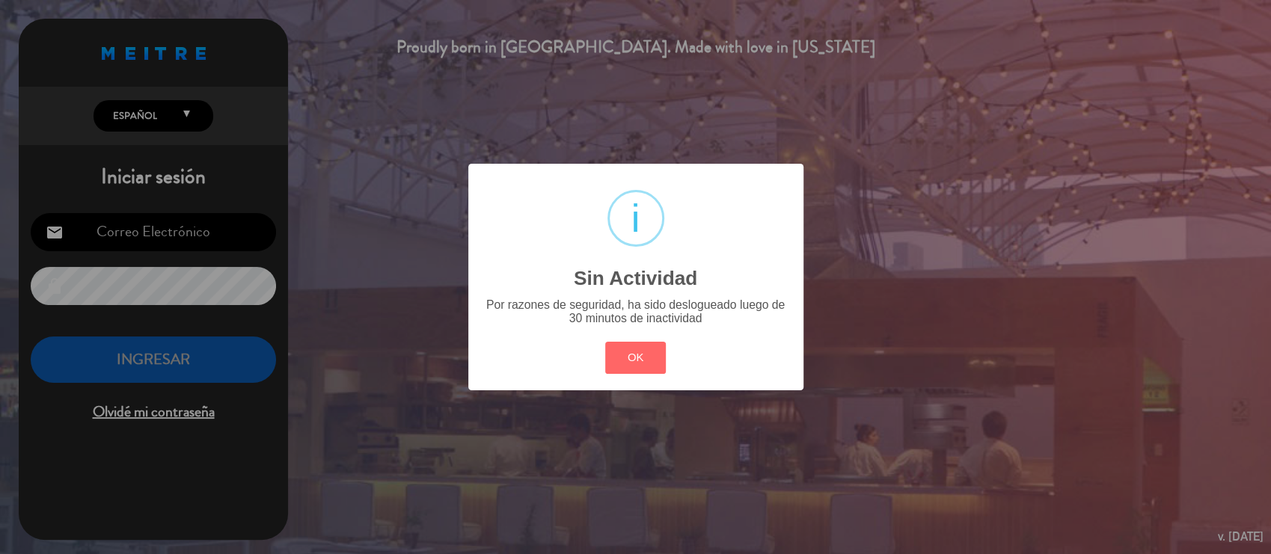
type input "[EMAIL_ADDRESS][DOMAIN_NAME]"
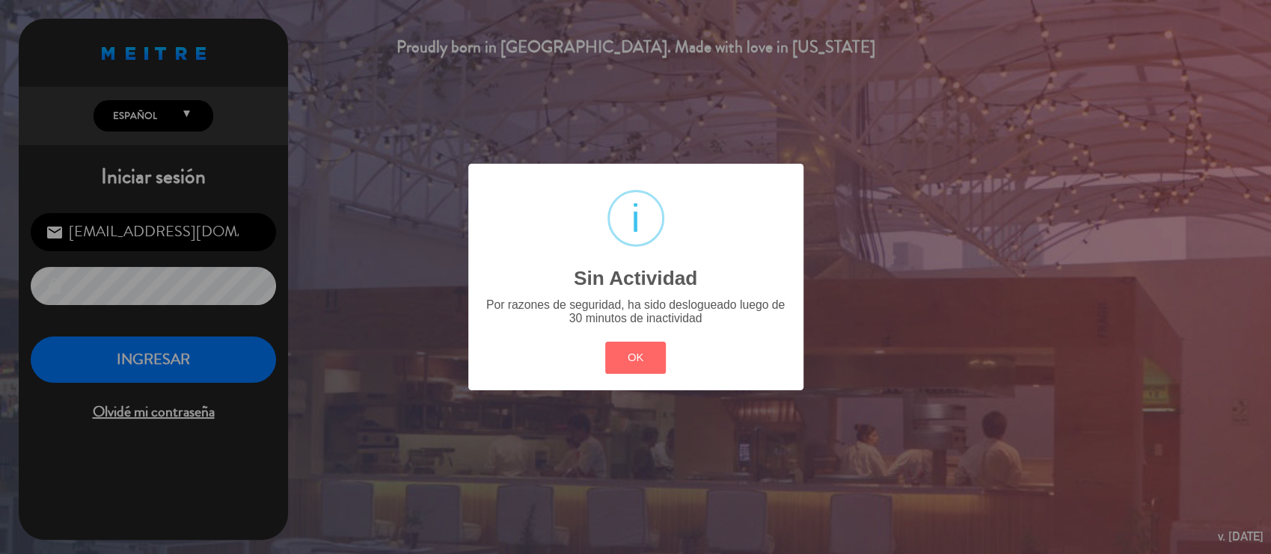
click at [605, 375] on div "OK Cancel" at bounding box center [634, 357] width 67 height 39
click at [609, 364] on button "OK" at bounding box center [635, 358] width 61 height 32
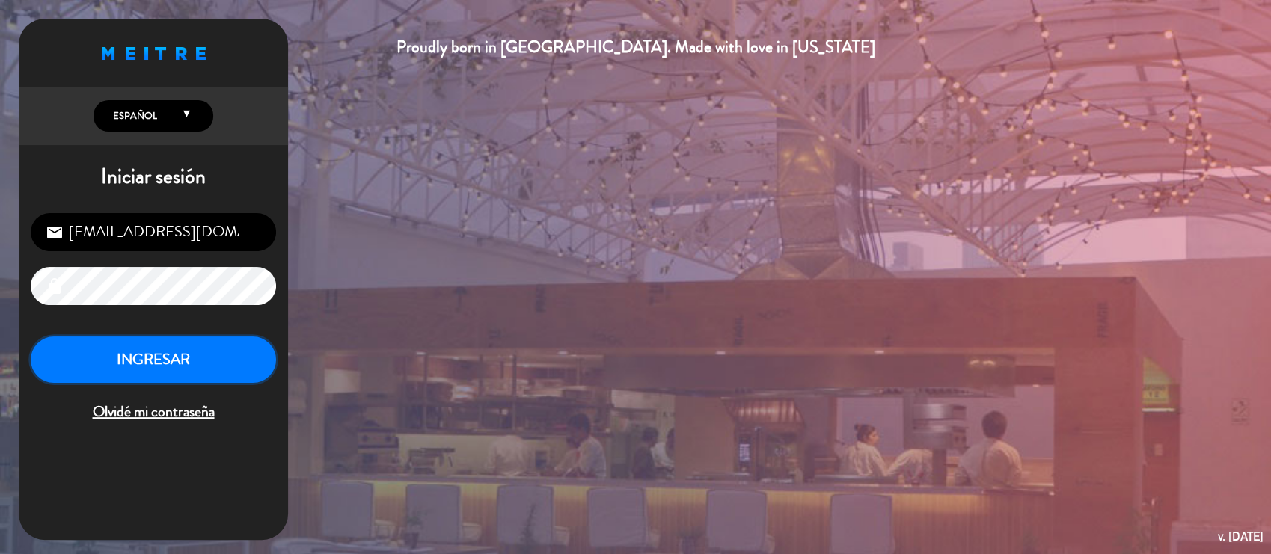
click at [144, 359] on button "INGRESAR" at bounding box center [153, 360] width 245 height 47
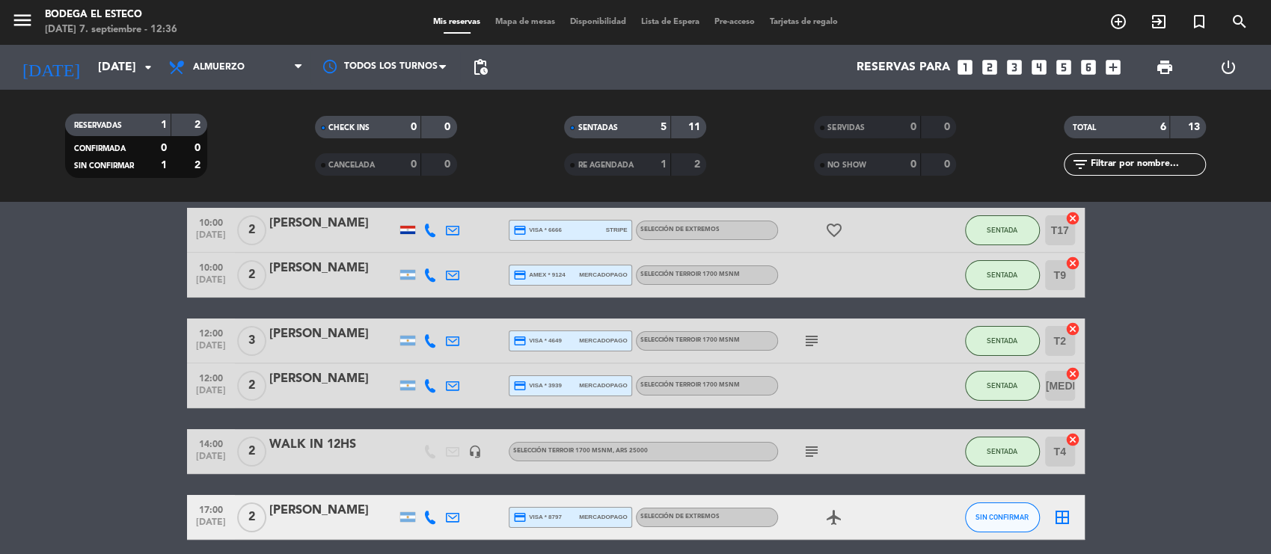
scroll to position [123, 0]
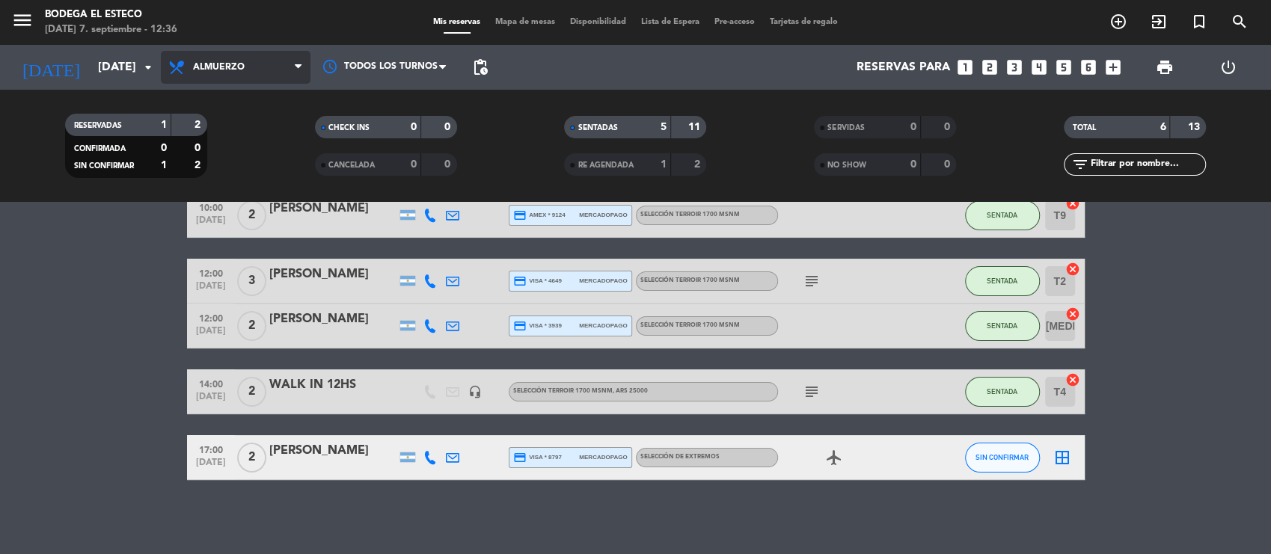
click at [283, 53] on span "Almuerzo" at bounding box center [236, 67] width 150 height 33
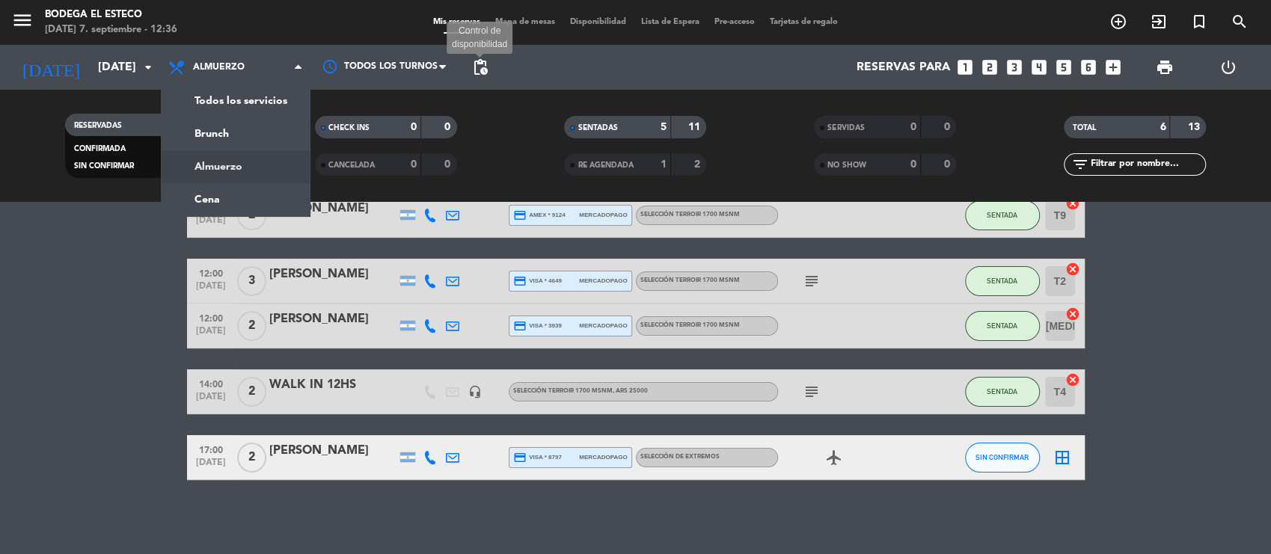
click at [473, 61] on span "pending_actions" at bounding box center [480, 67] width 18 height 18
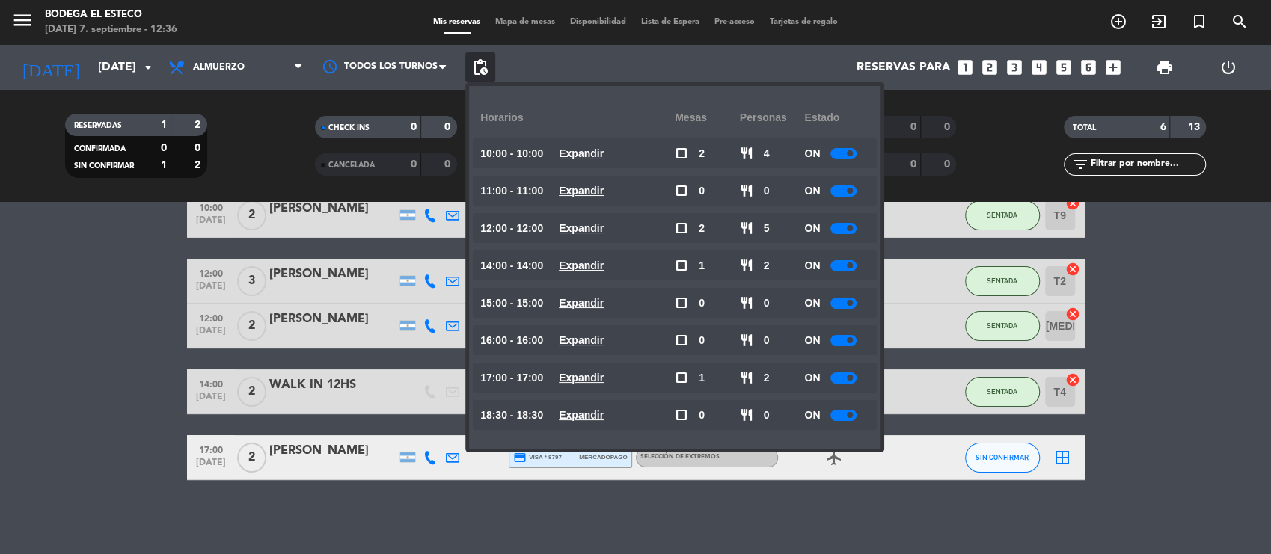
click at [80, 386] on bookings-row "10:00 [DATE] 2 [PERSON_NAME] credit_card visa * 6666 stripe SELECCIÓN DE EXTREM…" at bounding box center [635, 314] width 1271 height 332
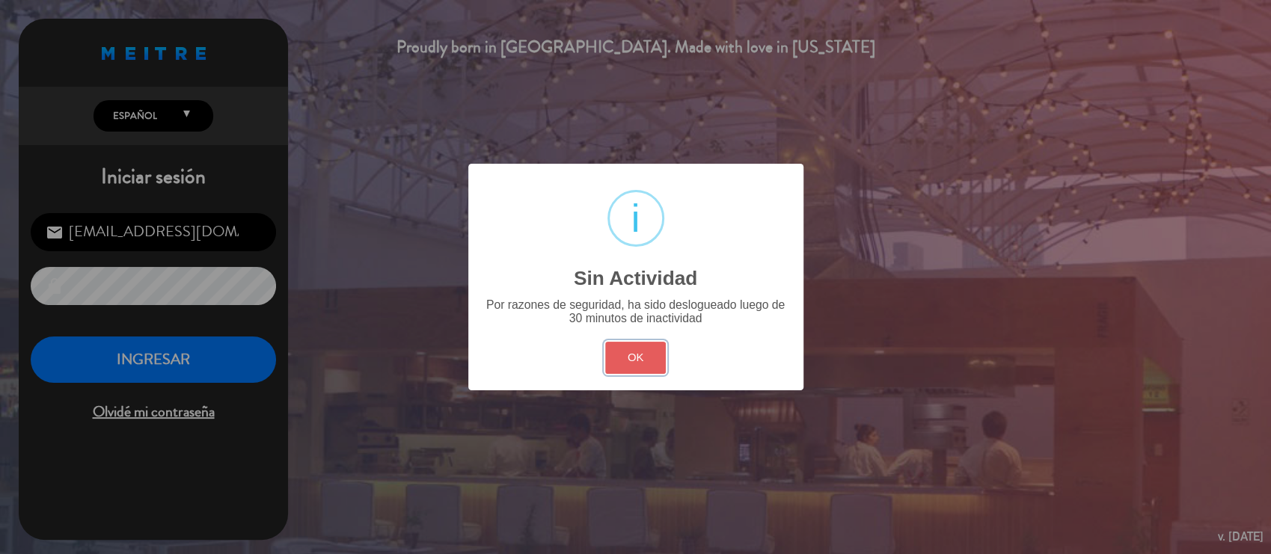
click at [640, 342] on button "OK" at bounding box center [635, 358] width 61 height 32
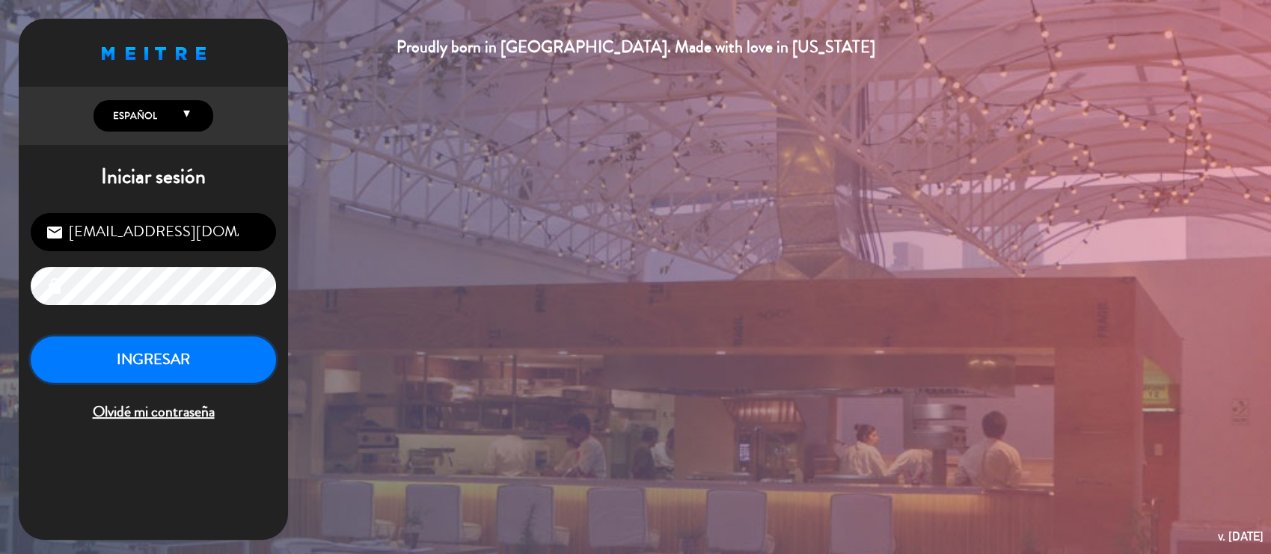
click at [204, 356] on button "INGRESAR" at bounding box center [153, 360] width 245 height 47
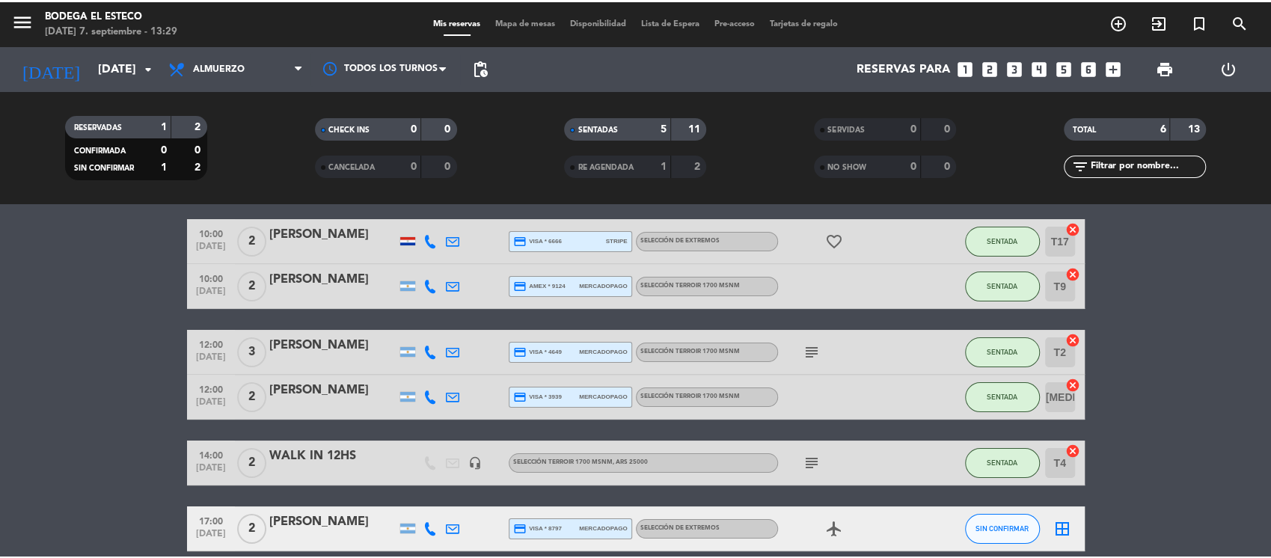
scroll to position [99, 0]
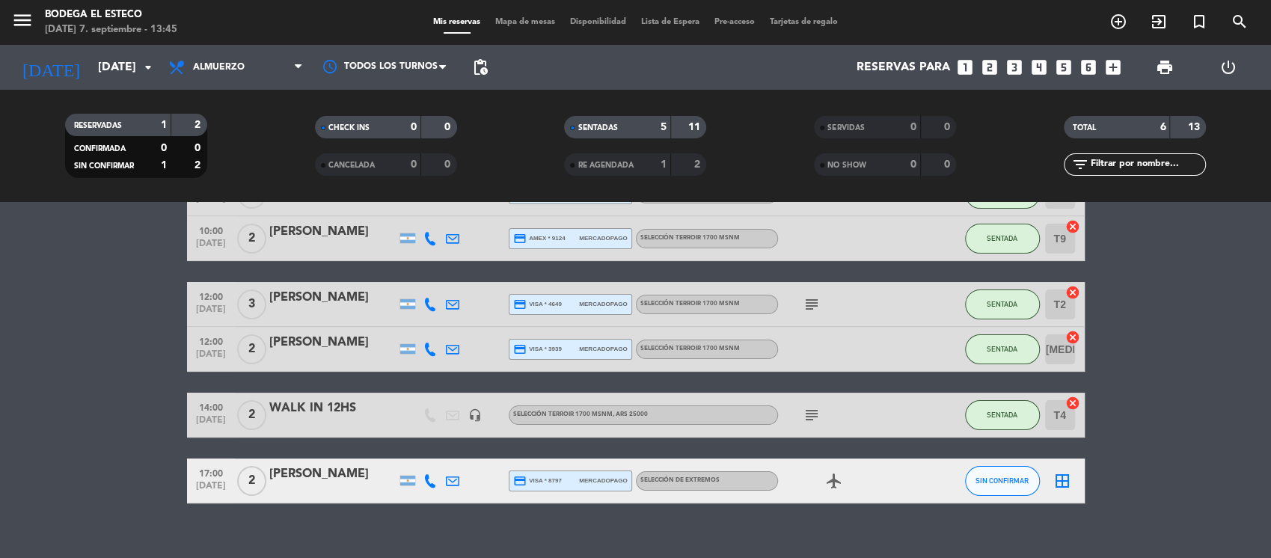
click at [816, 416] on icon "subject" at bounding box center [812, 415] width 18 height 18
click at [1221, 426] on bookings-row "10:00 [DATE] 2 [PERSON_NAME] credit_card visa * 6666 stripe SELECCIÓN DE EXTREM…" at bounding box center [635, 337] width 1271 height 332
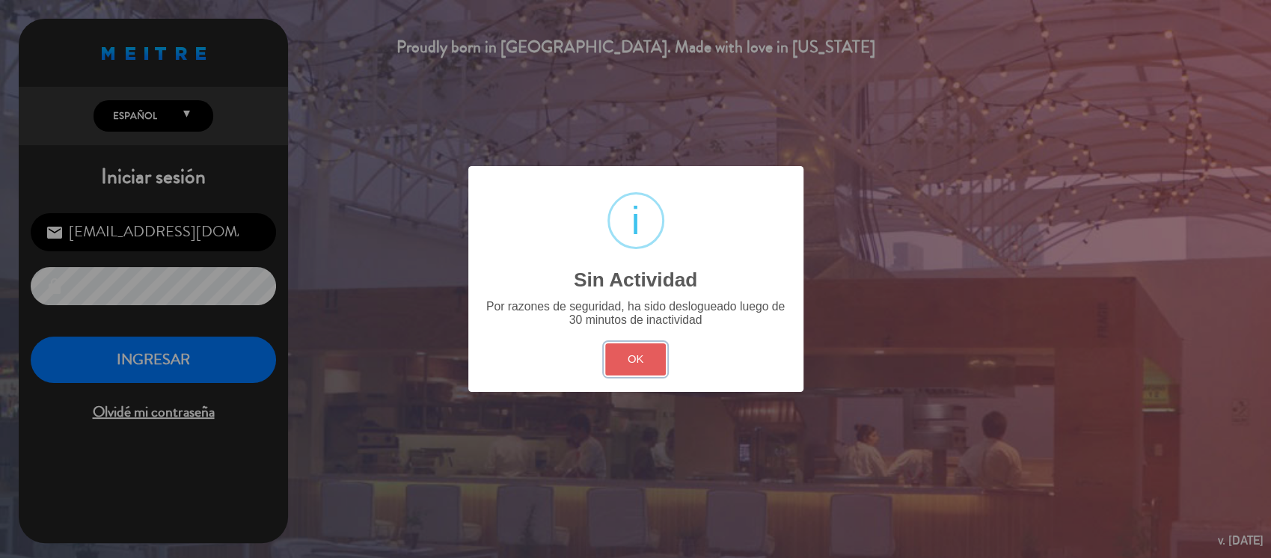
click at [609, 350] on button "OK" at bounding box center [635, 359] width 61 height 32
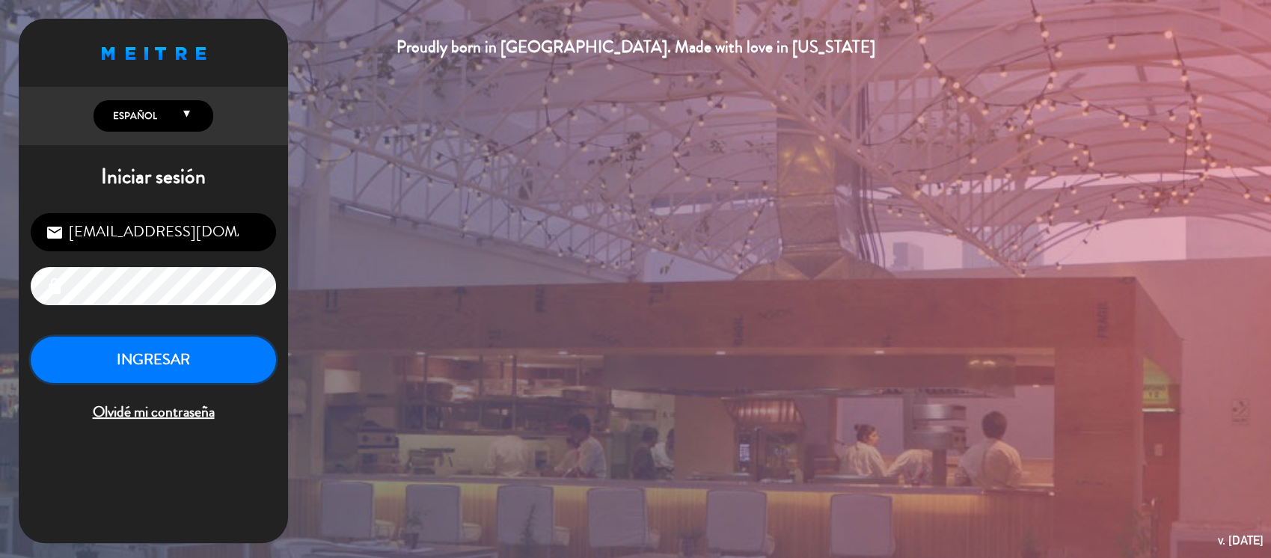
click at [221, 337] on button "INGRESAR" at bounding box center [153, 360] width 245 height 47
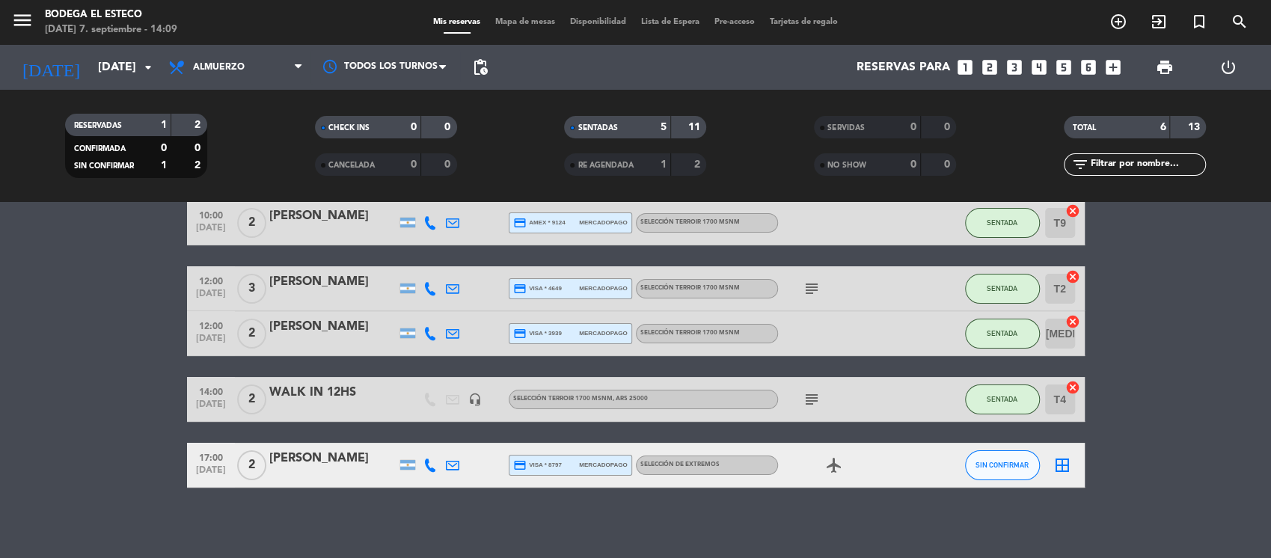
scroll to position [120, 0]
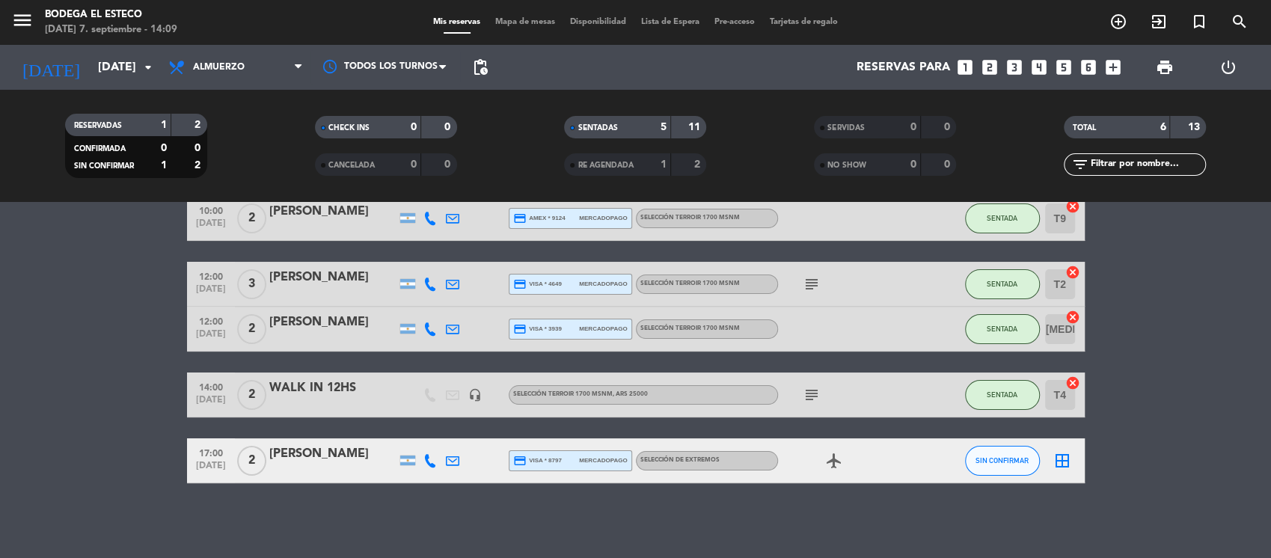
click at [837, 462] on icon "airplanemode_active" at bounding box center [834, 461] width 18 height 18
